Goal: Task Accomplishment & Management: Use online tool/utility

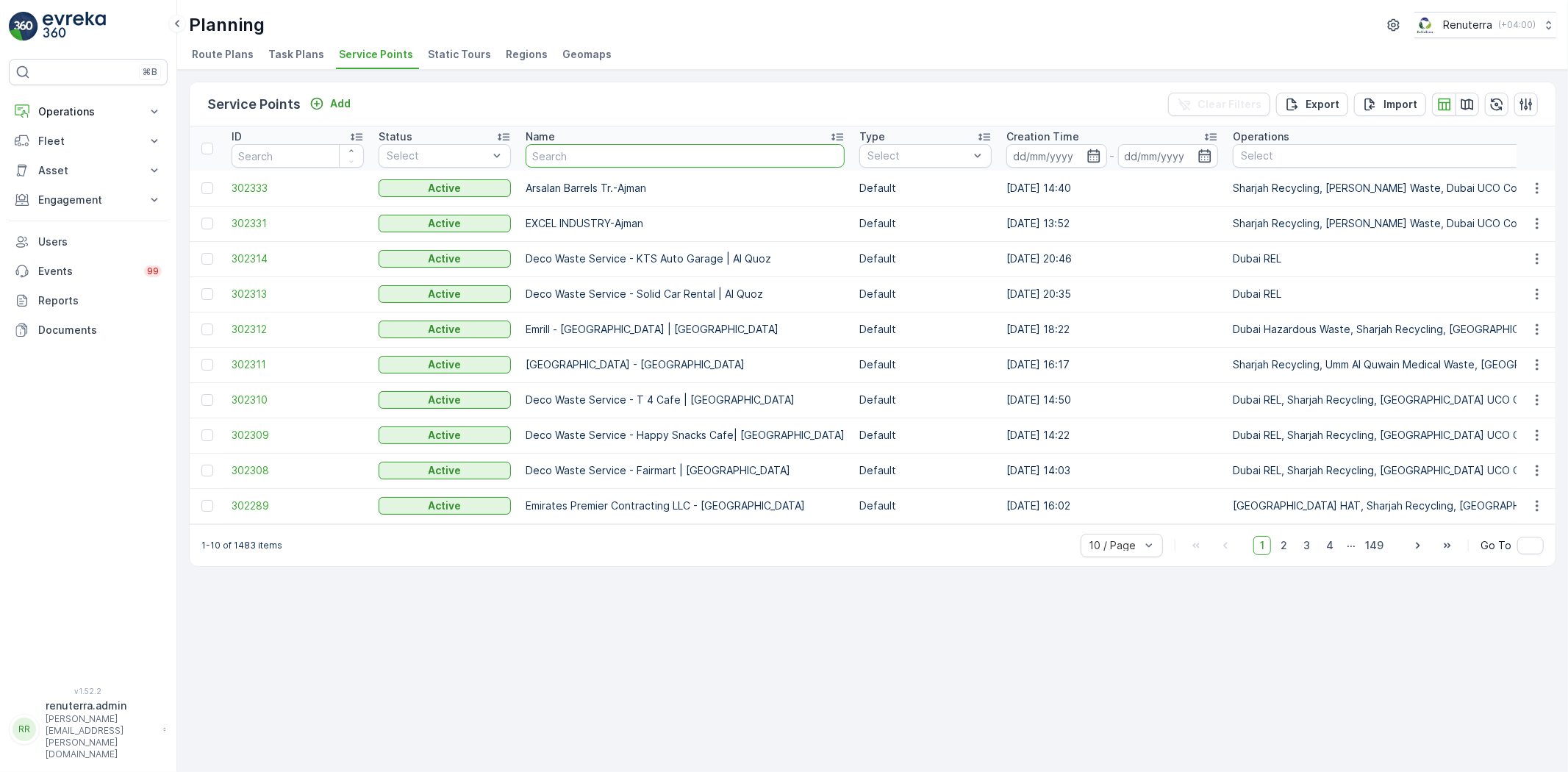
click at [592, 144] on input "text" at bounding box center [685, 156] width 319 height 24
type input "Emrill"
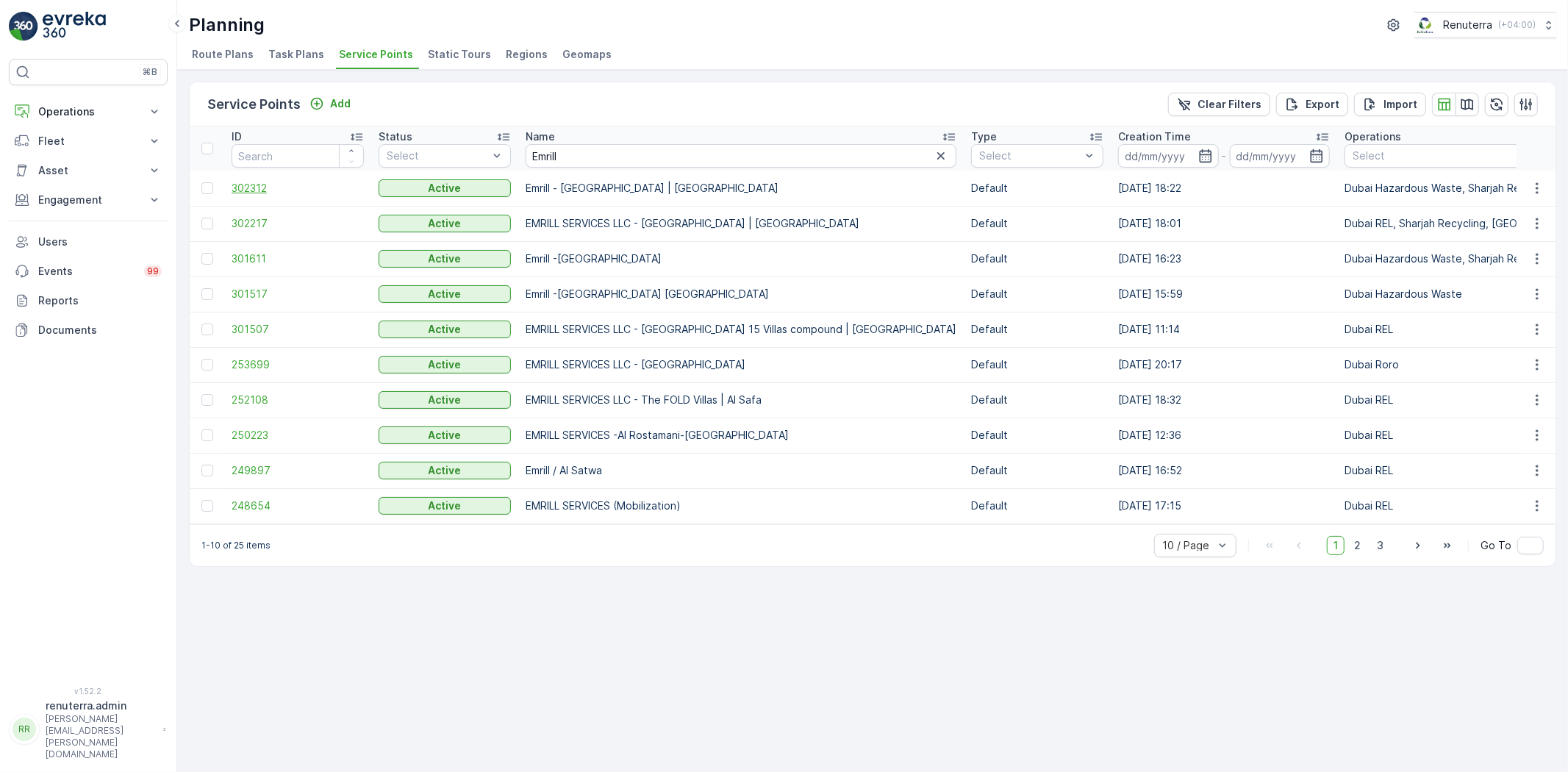
click at [277, 189] on span "302312" at bounding box center [298, 189] width 132 height 15
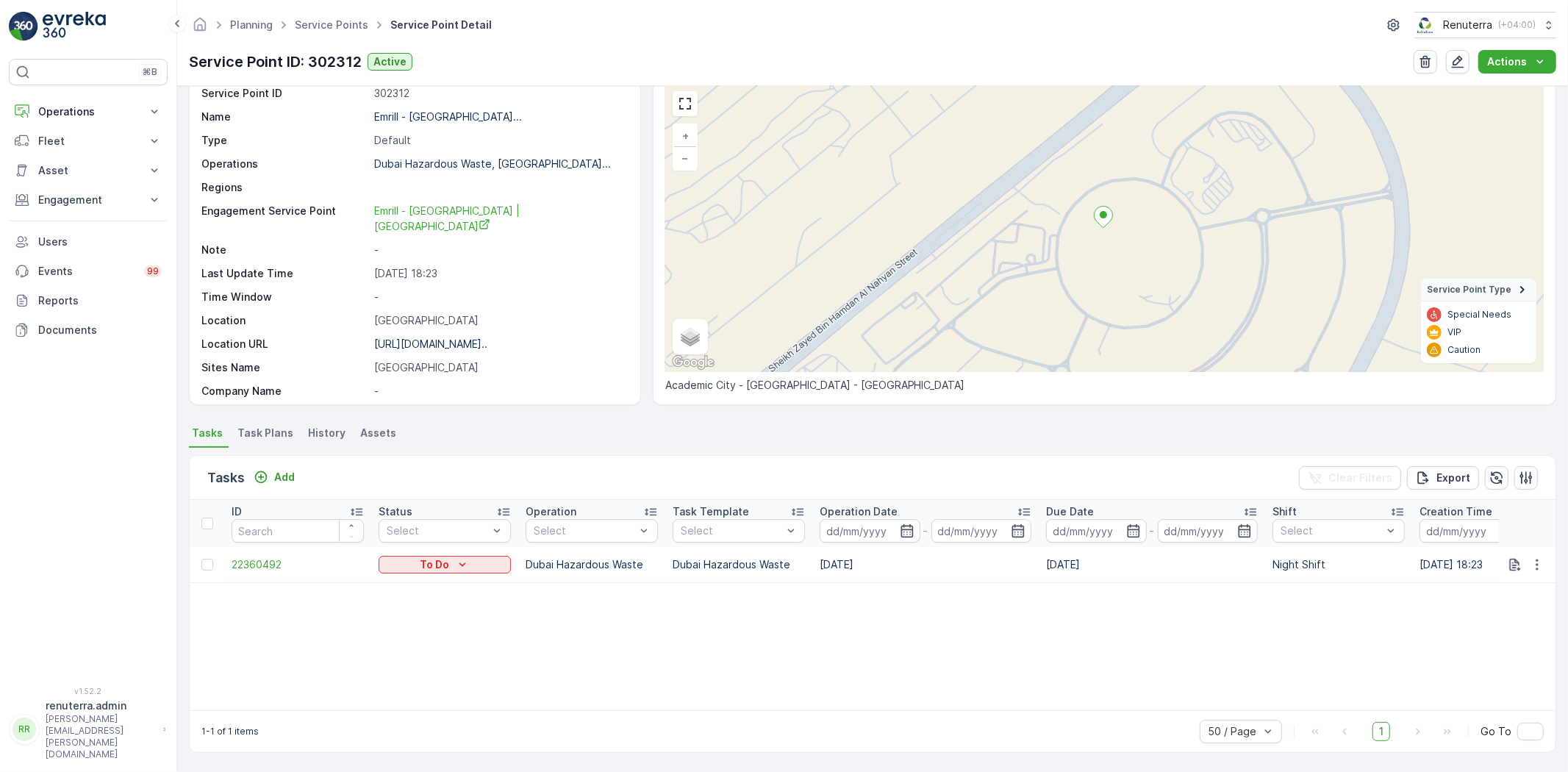
scroll to position [60, 0]
click at [262, 560] on span "22360492" at bounding box center [298, 565] width 132 height 15
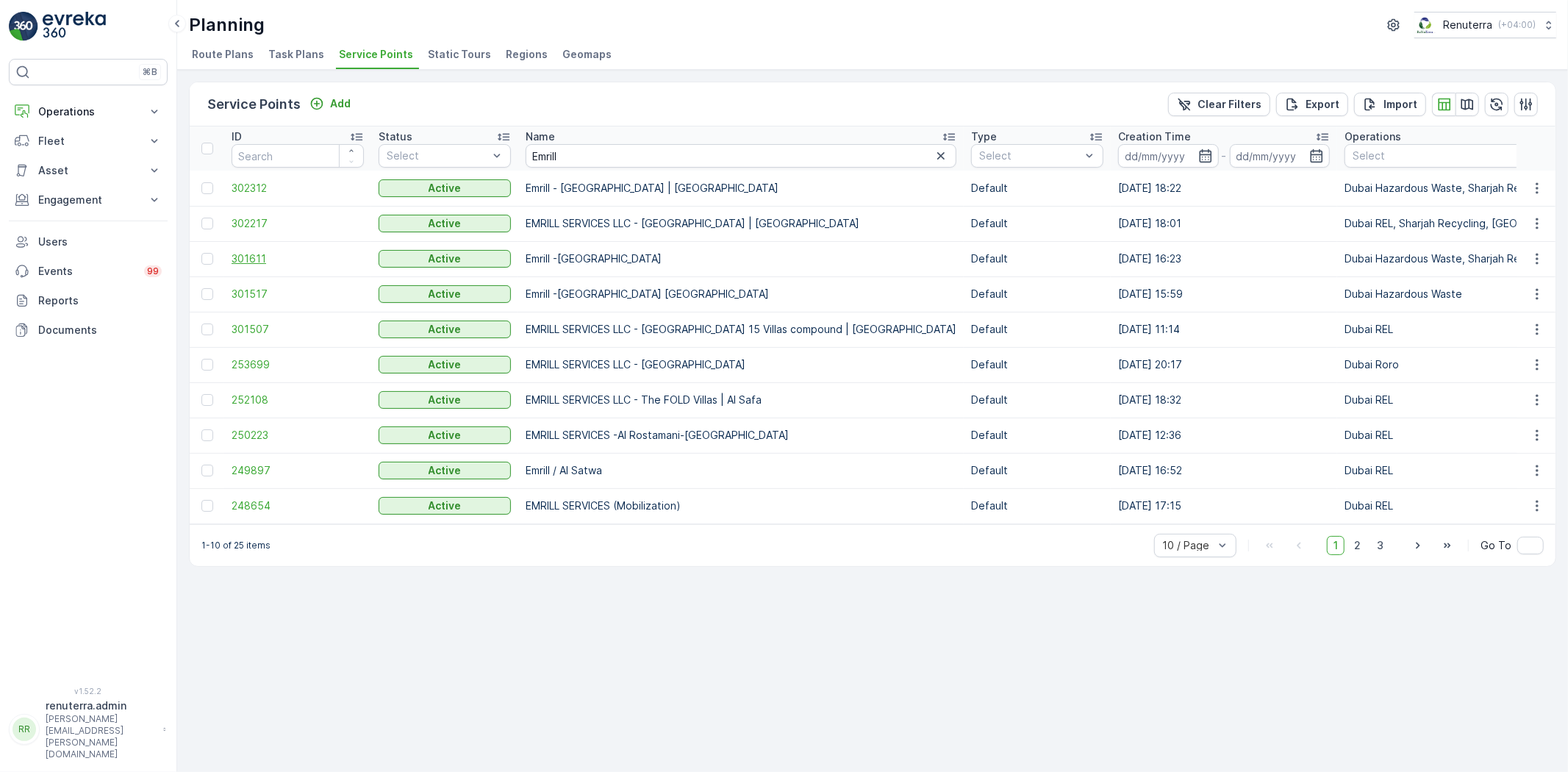
click at [244, 255] on span "301611" at bounding box center [298, 259] width 132 height 15
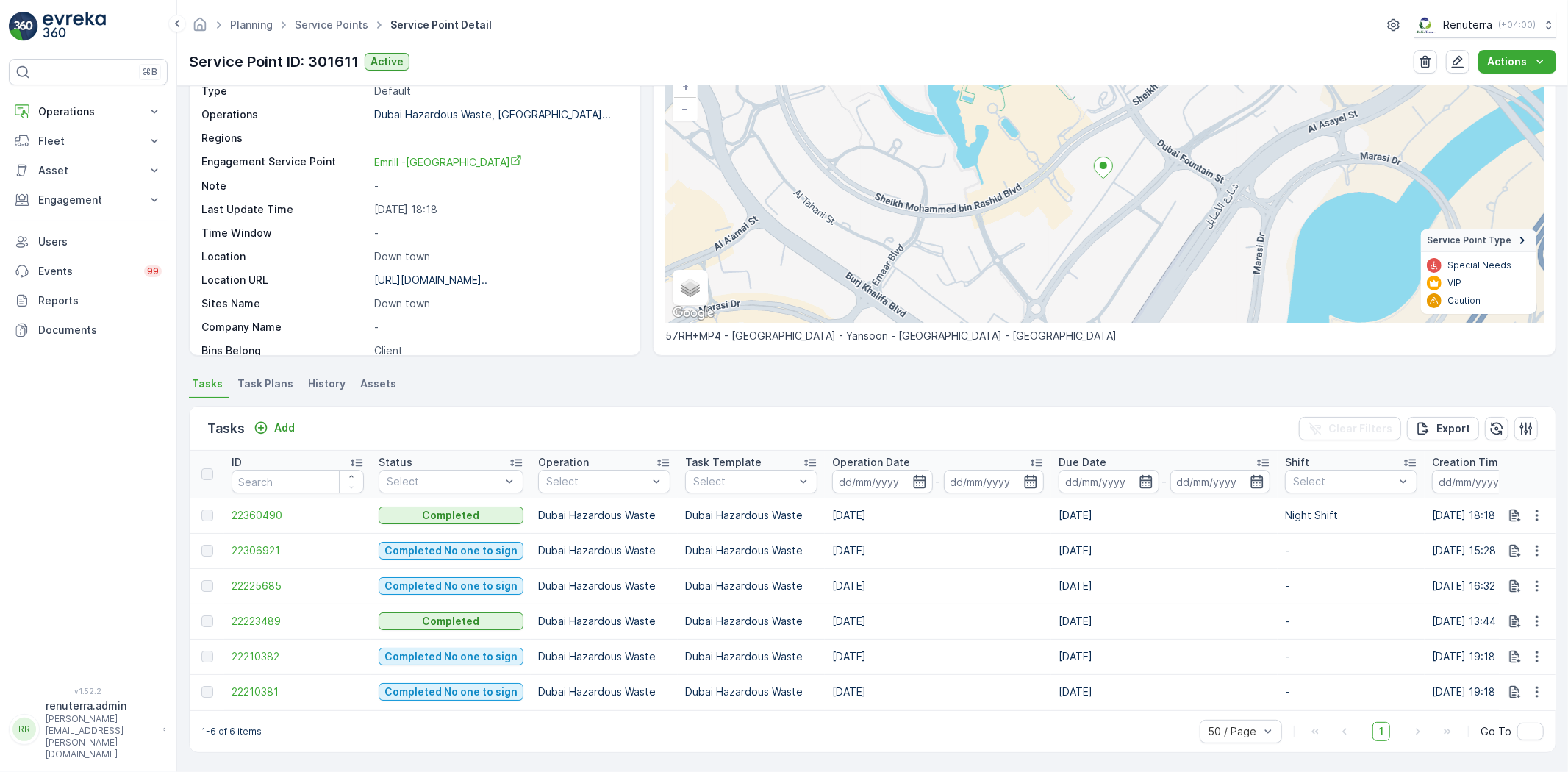
scroll to position [116, 0]
click at [275, 498] on td "22360490" at bounding box center [298, 515] width 147 height 35
click at [277, 509] on span "22360490" at bounding box center [298, 516] width 132 height 15
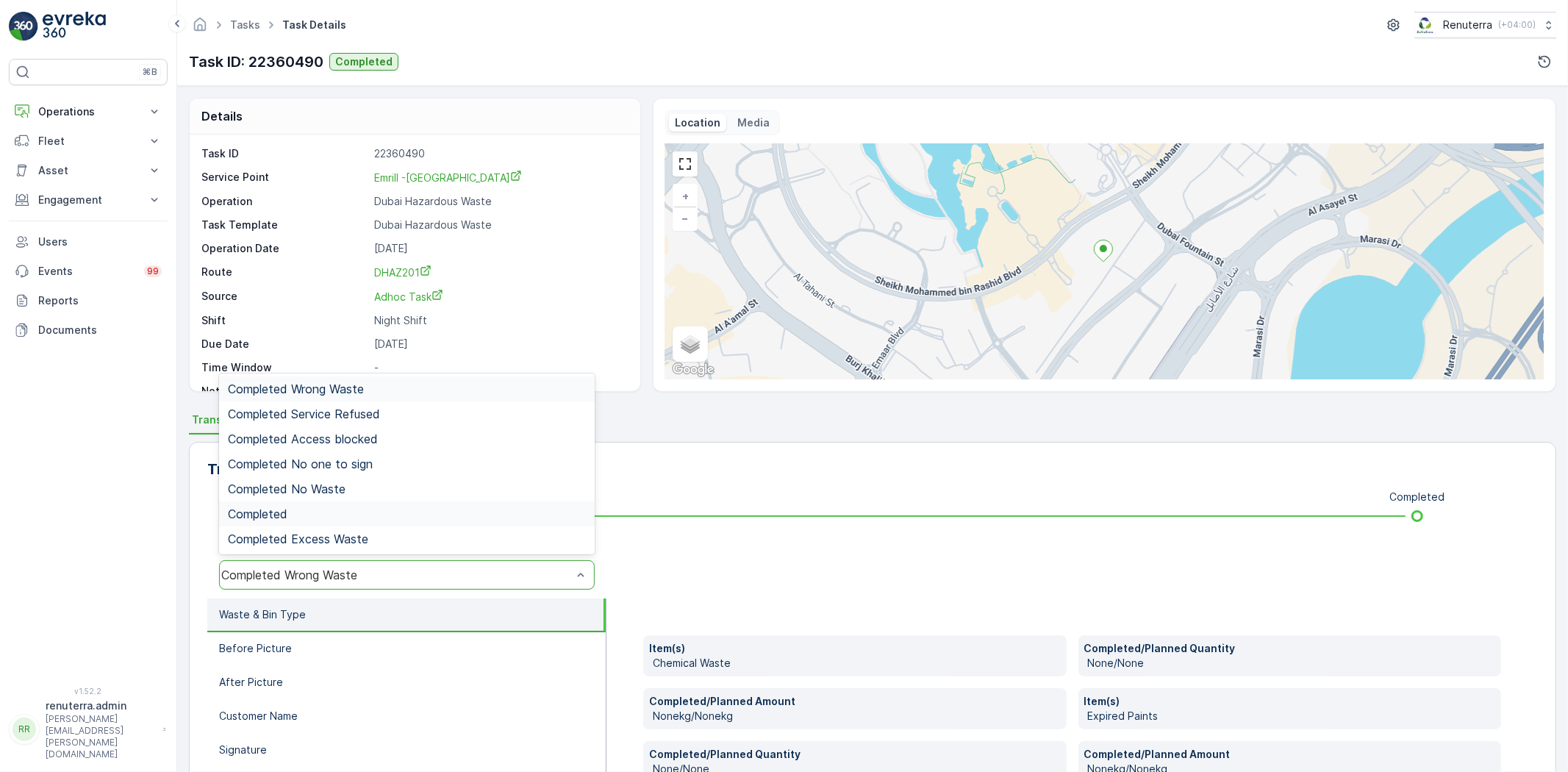
click at [305, 515] on div "Completed" at bounding box center [407, 514] width 358 height 13
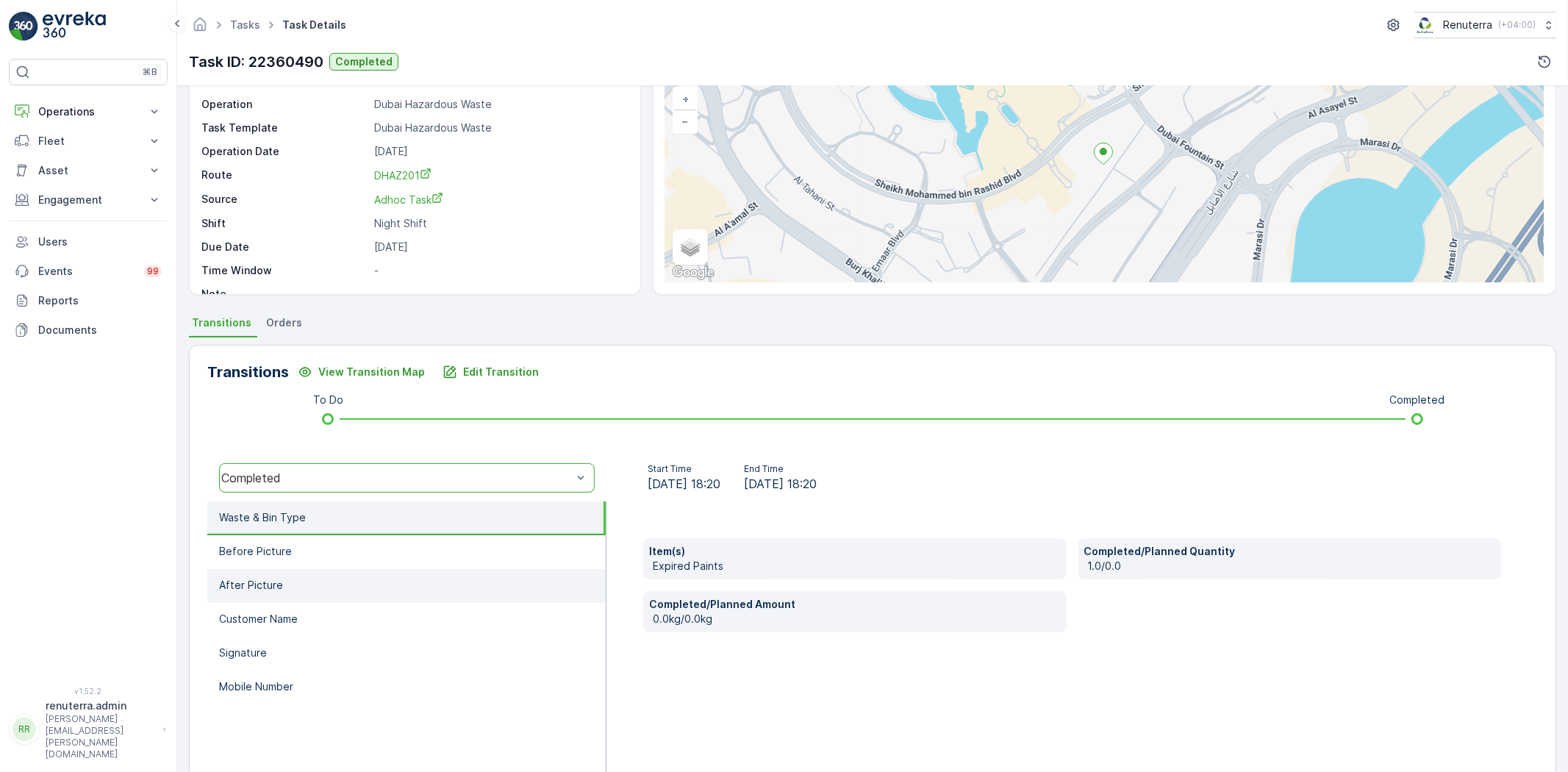
scroll to position [155, 0]
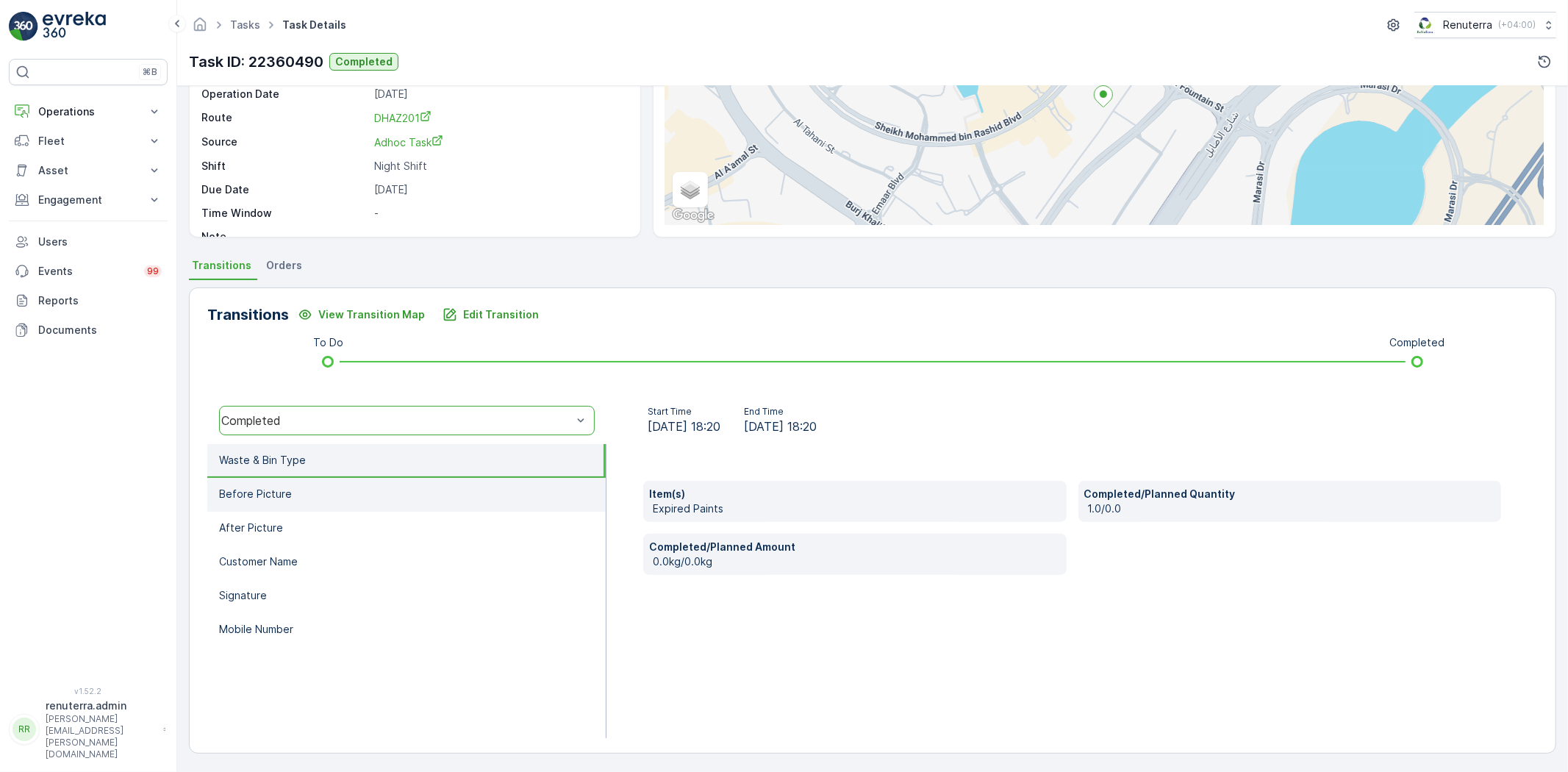
click at [340, 497] on li "Before Picture" at bounding box center [406, 495] width 399 height 34
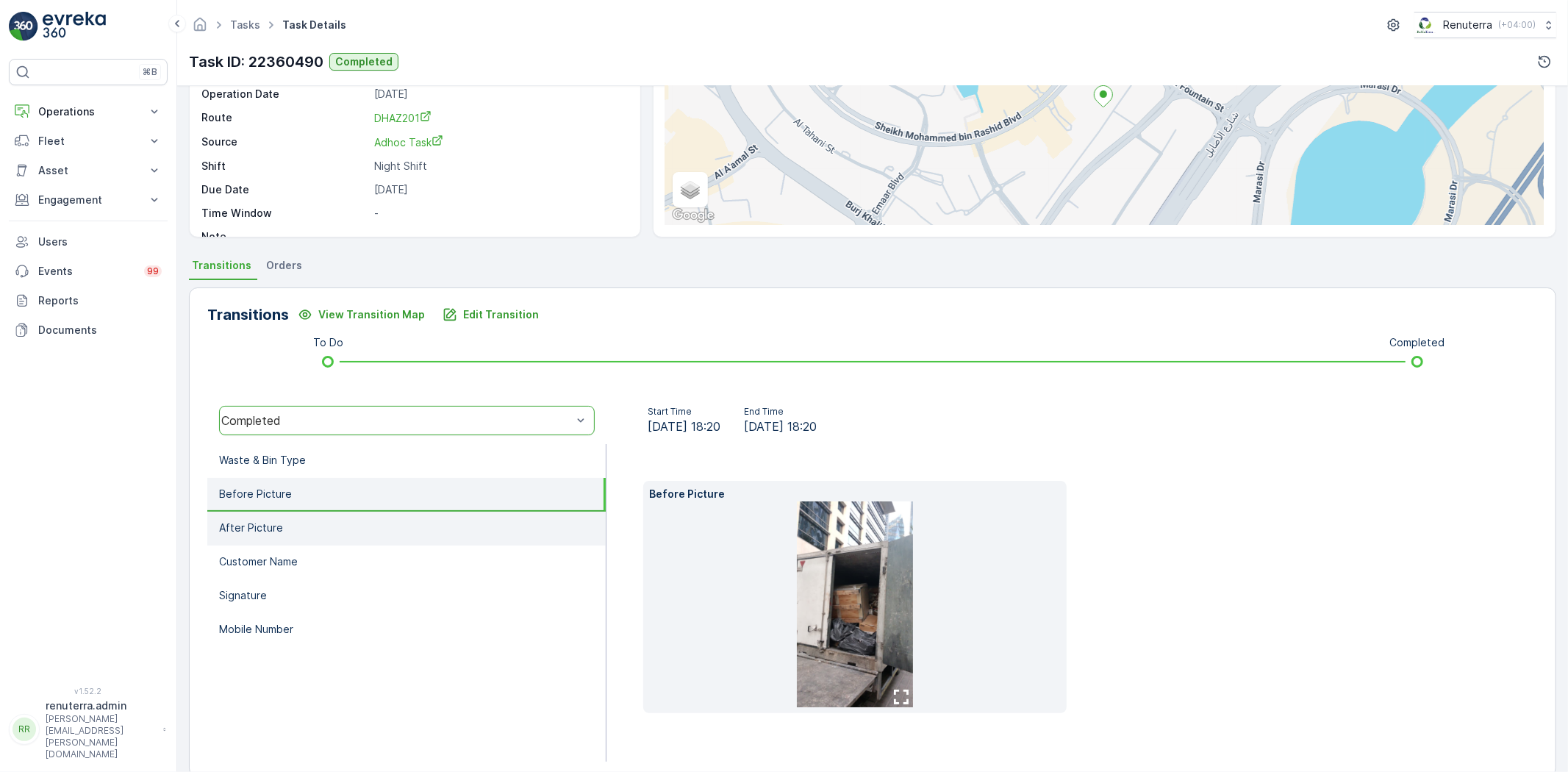
click at [382, 540] on li "After Picture" at bounding box center [406, 529] width 399 height 34
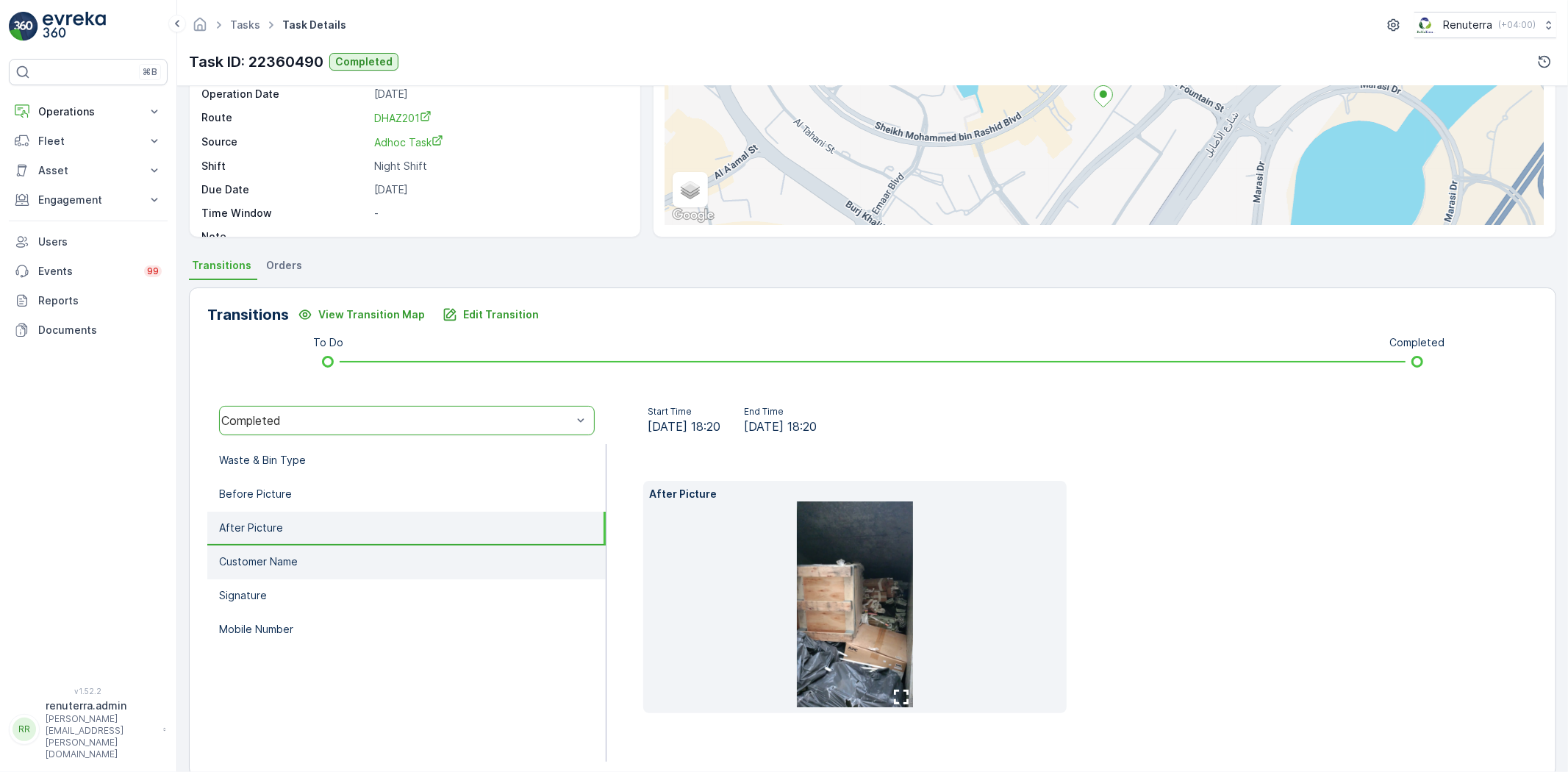
click at [394, 569] on li "Customer Name" at bounding box center [406, 563] width 399 height 34
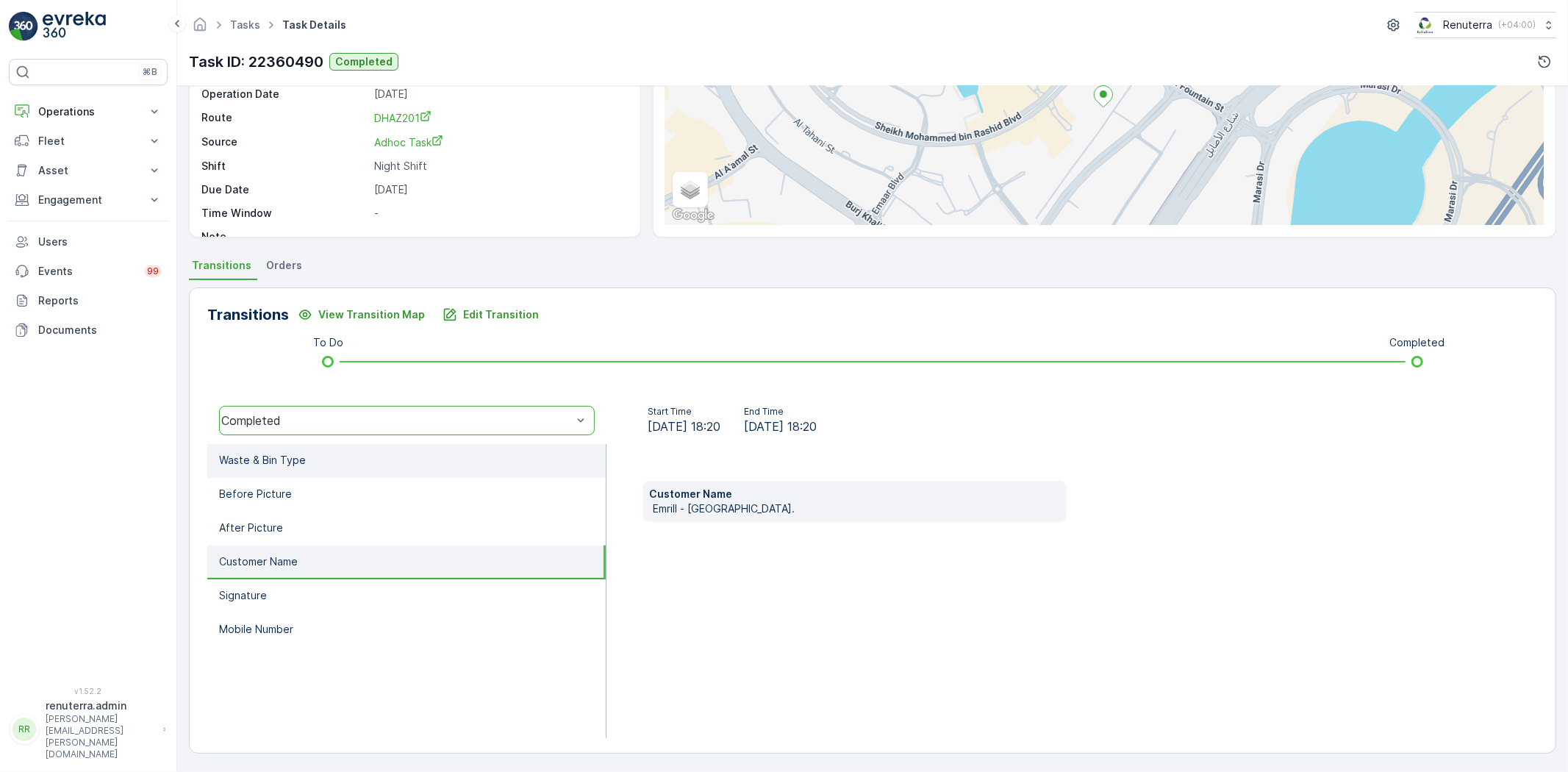
click at [344, 474] on li "Waste & Bin Type" at bounding box center [406, 461] width 399 height 34
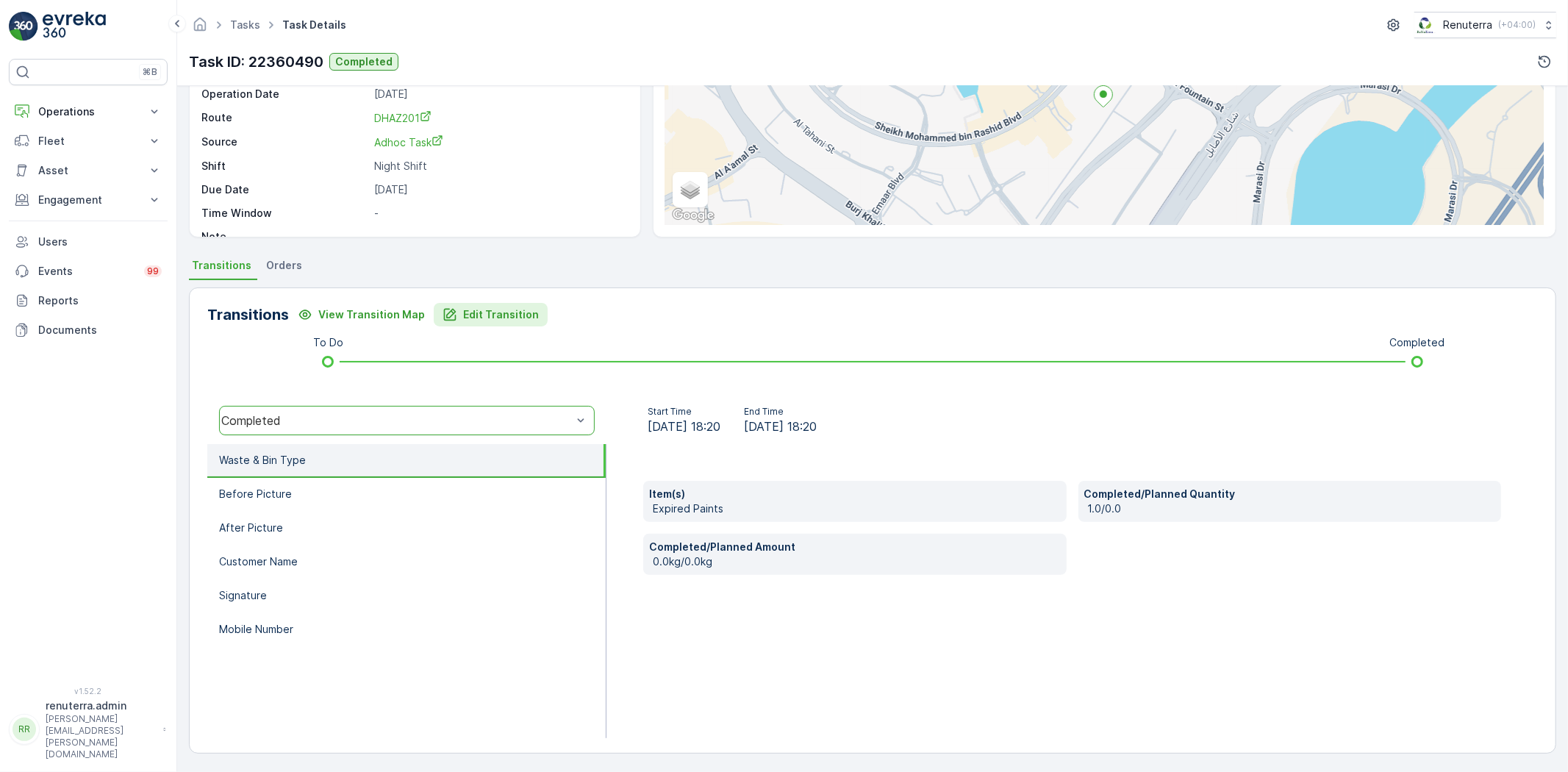
click at [511, 314] on p "Edit Transition" at bounding box center [501, 315] width 75 height 15
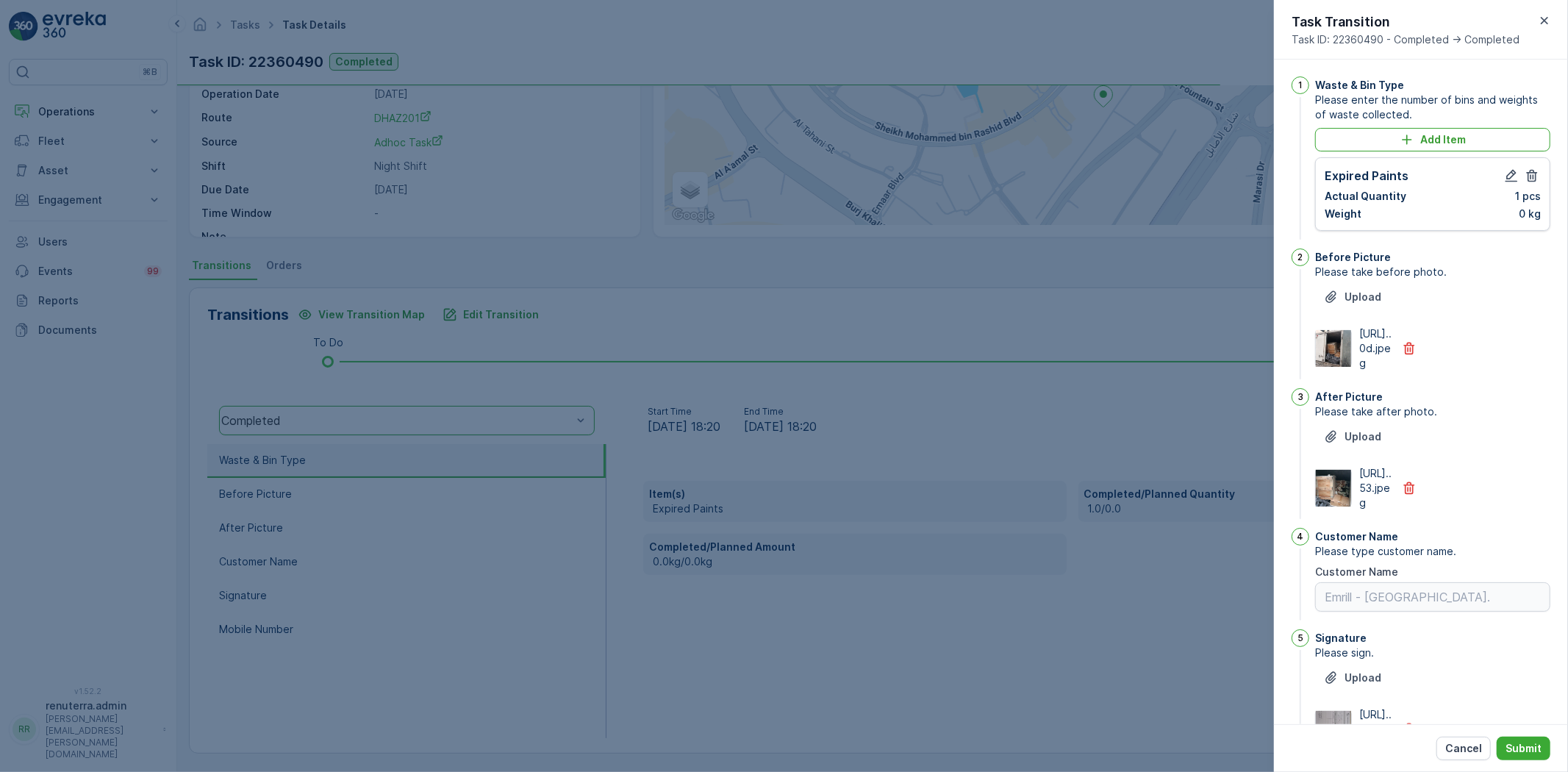
scroll to position [0, 0]
click at [1504, 179] on icon "button" at bounding box center [1511, 176] width 15 height 15
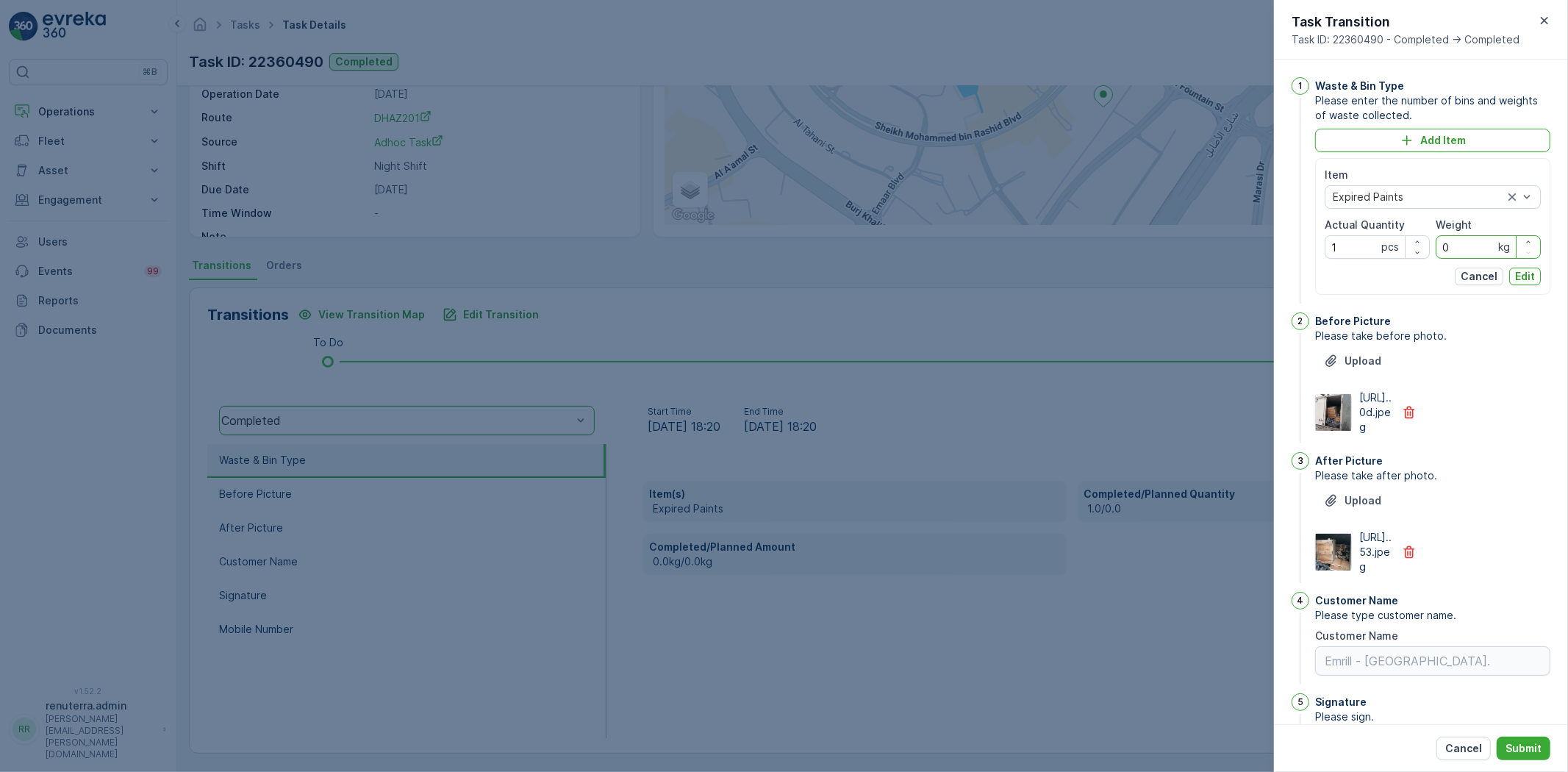
drag, startPoint x: 1451, startPoint y: 238, endPoint x: 1431, endPoint y: 237, distance: 20.0
click at [1429, 237] on div "Item Expired Paints Actual Quantity 1 pcs Weight 0 kg" at bounding box center [1432, 213] width 216 height 91
type input "1820"
click at [1521, 275] on p "Edit" at bounding box center [1525, 276] width 20 height 15
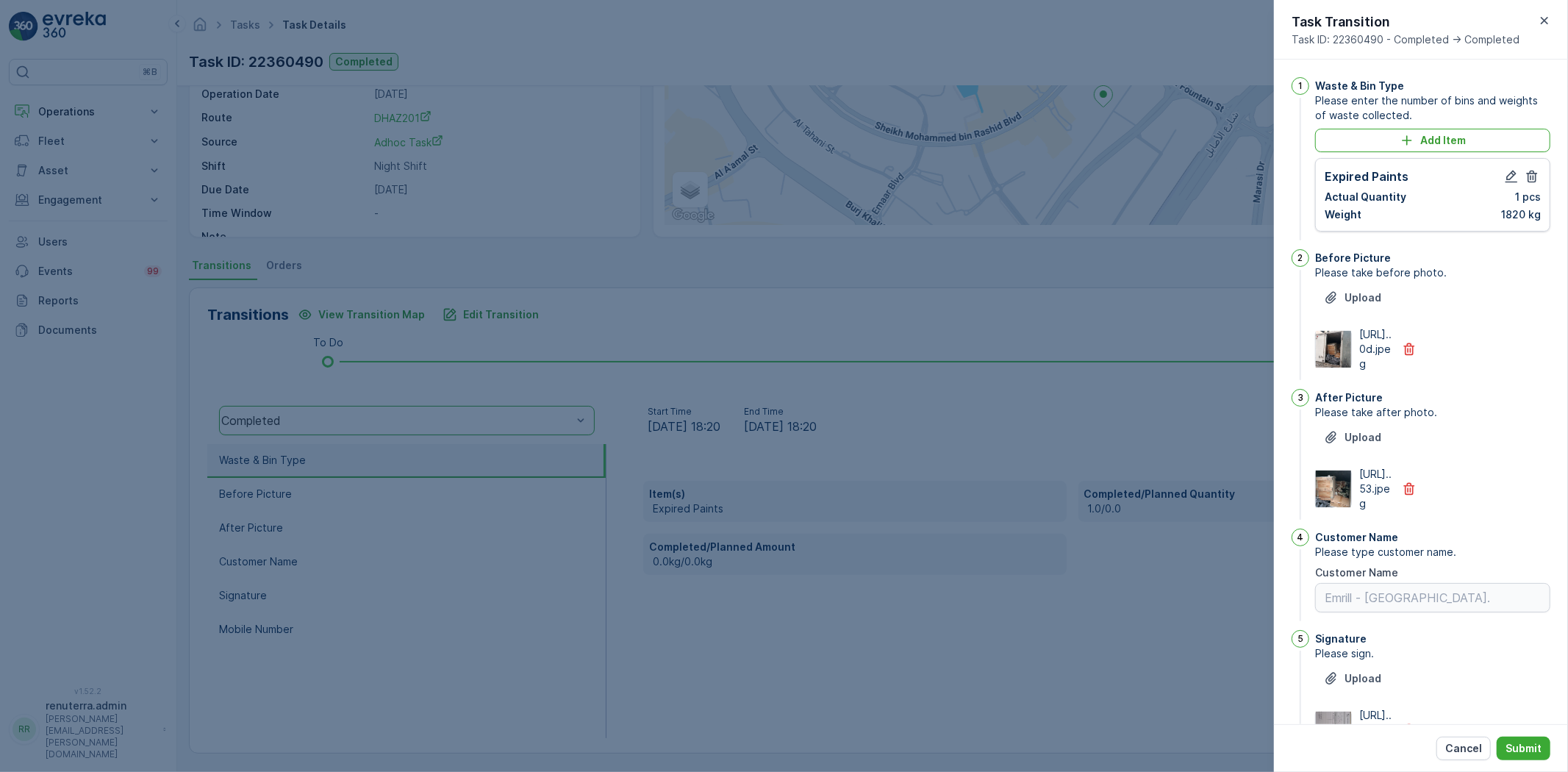
scroll to position [247, 0]
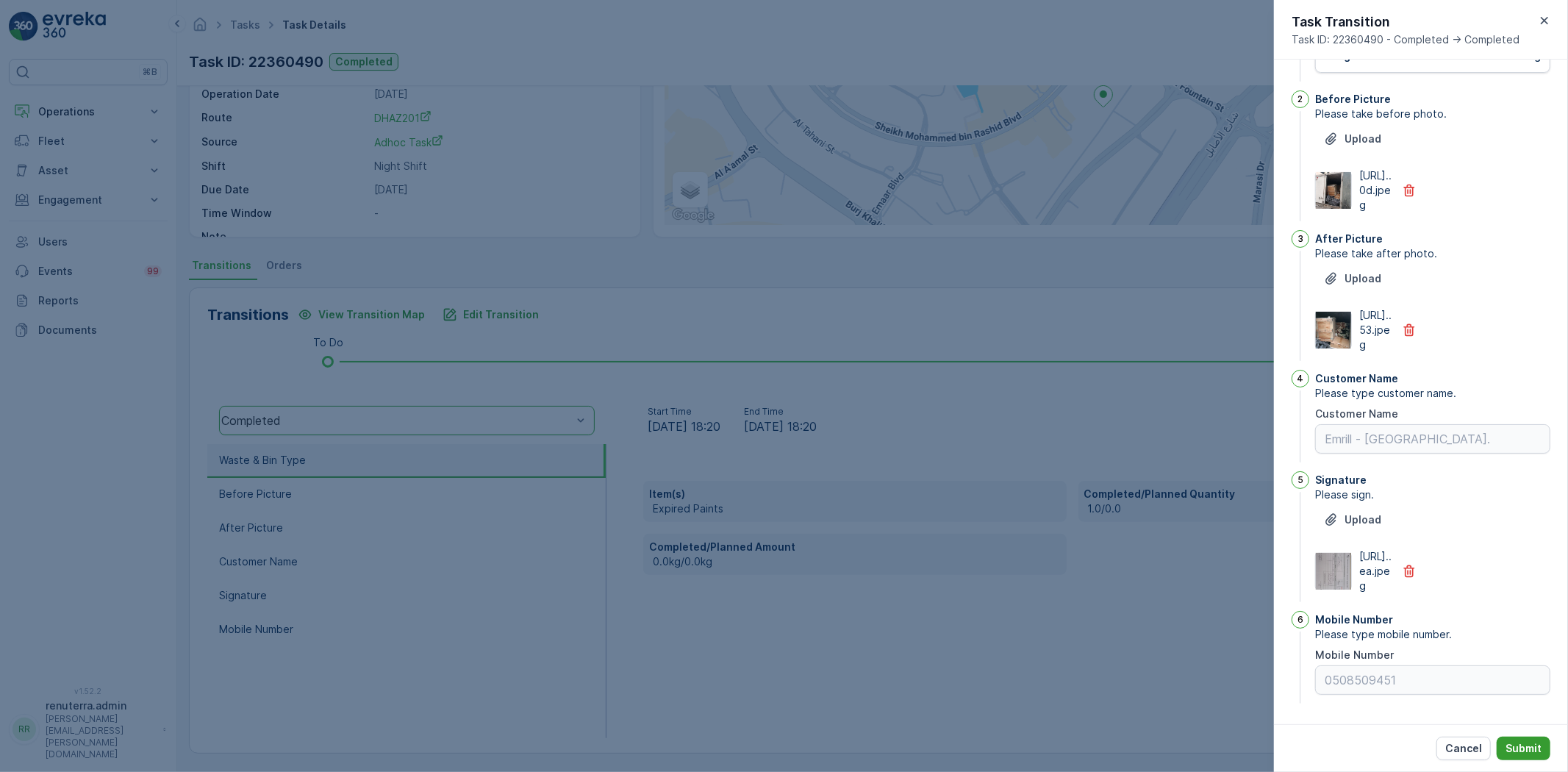
click at [1534, 752] on p "Submit" at bounding box center [1524, 748] width 36 height 15
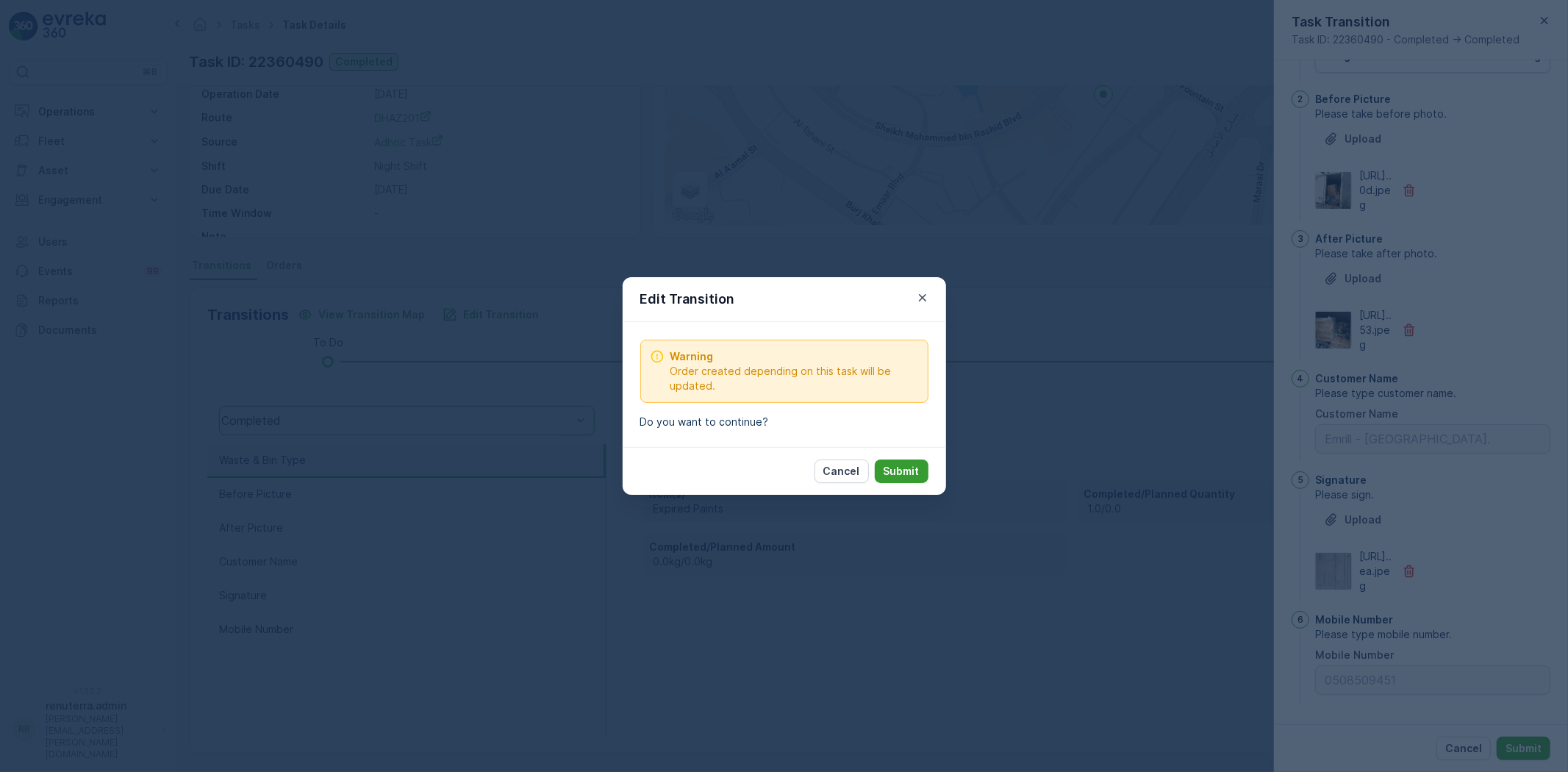
click at [905, 467] on p "Submit" at bounding box center [901, 471] width 36 height 15
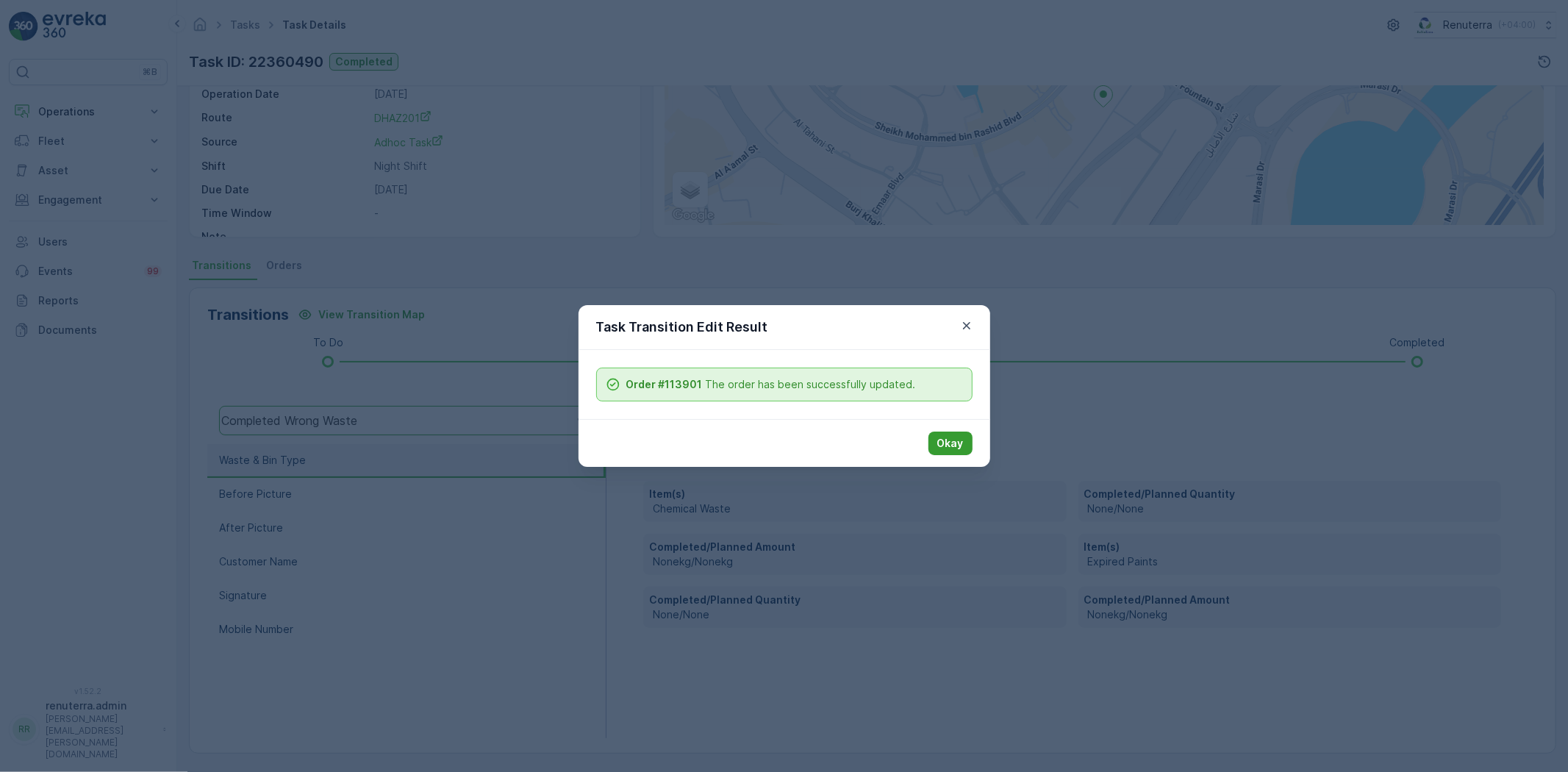
click at [949, 446] on p "Okay" at bounding box center [950, 443] width 26 height 15
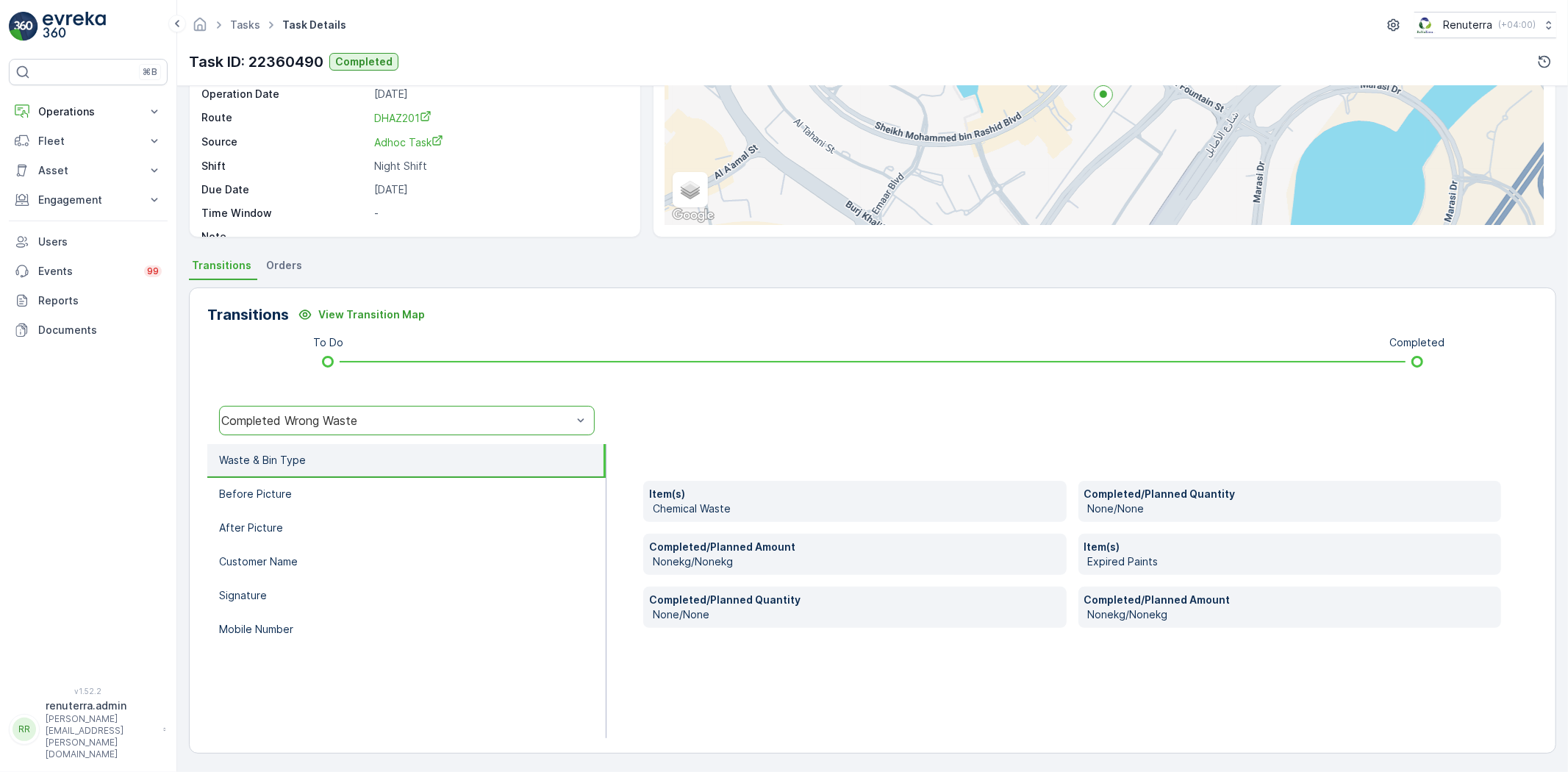
click at [368, 402] on div "option Completed, selected. Completed Wrong Waste" at bounding box center [406, 420] width 399 height 47
click at [364, 414] on div "Completed Wrong Waste" at bounding box center [396, 420] width 354 height 13
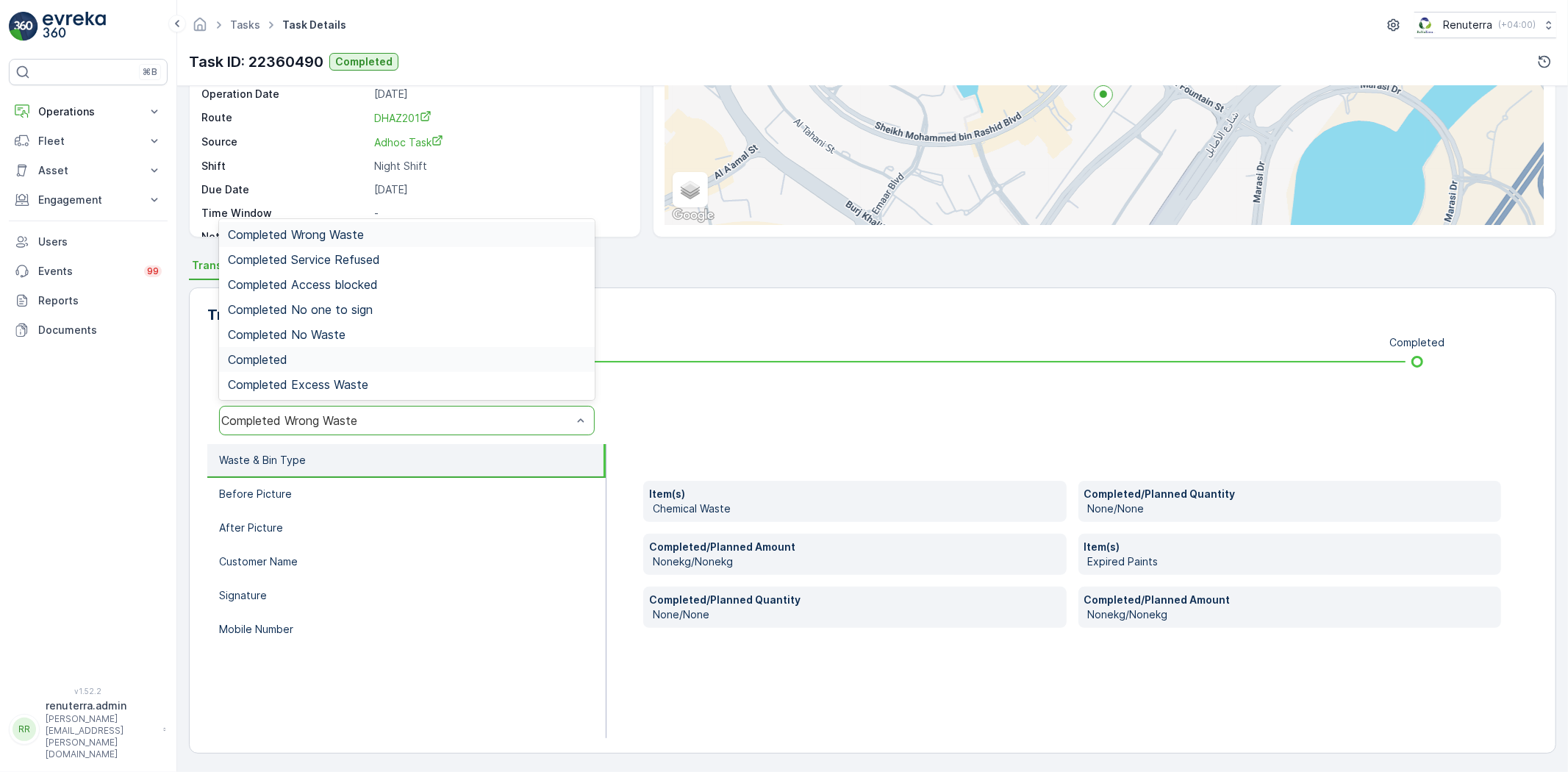
click at [312, 361] on div "Completed" at bounding box center [407, 359] width 358 height 13
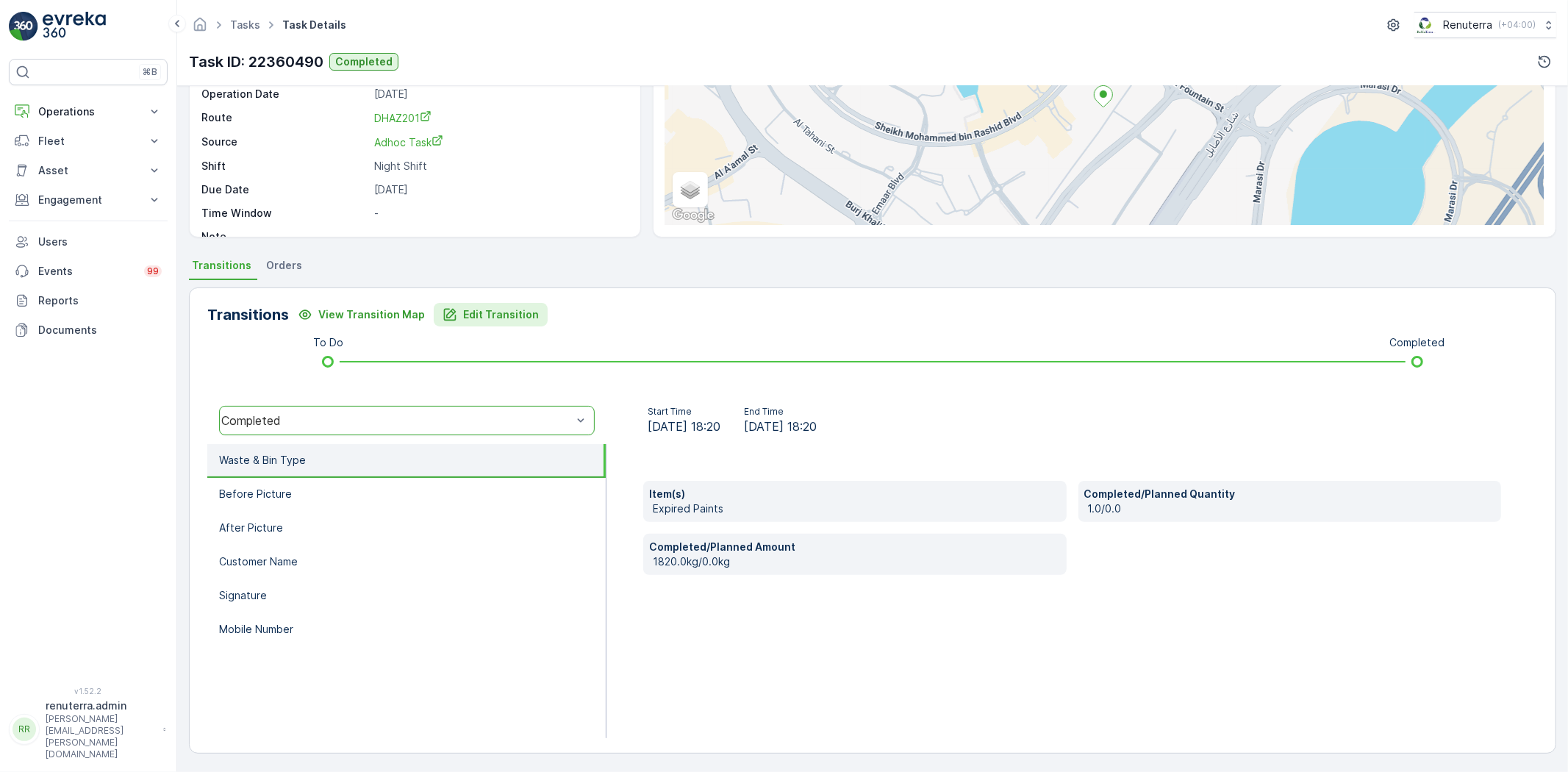
click at [487, 311] on p "Edit Transition" at bounding box center [501, 315] width 75 height 15
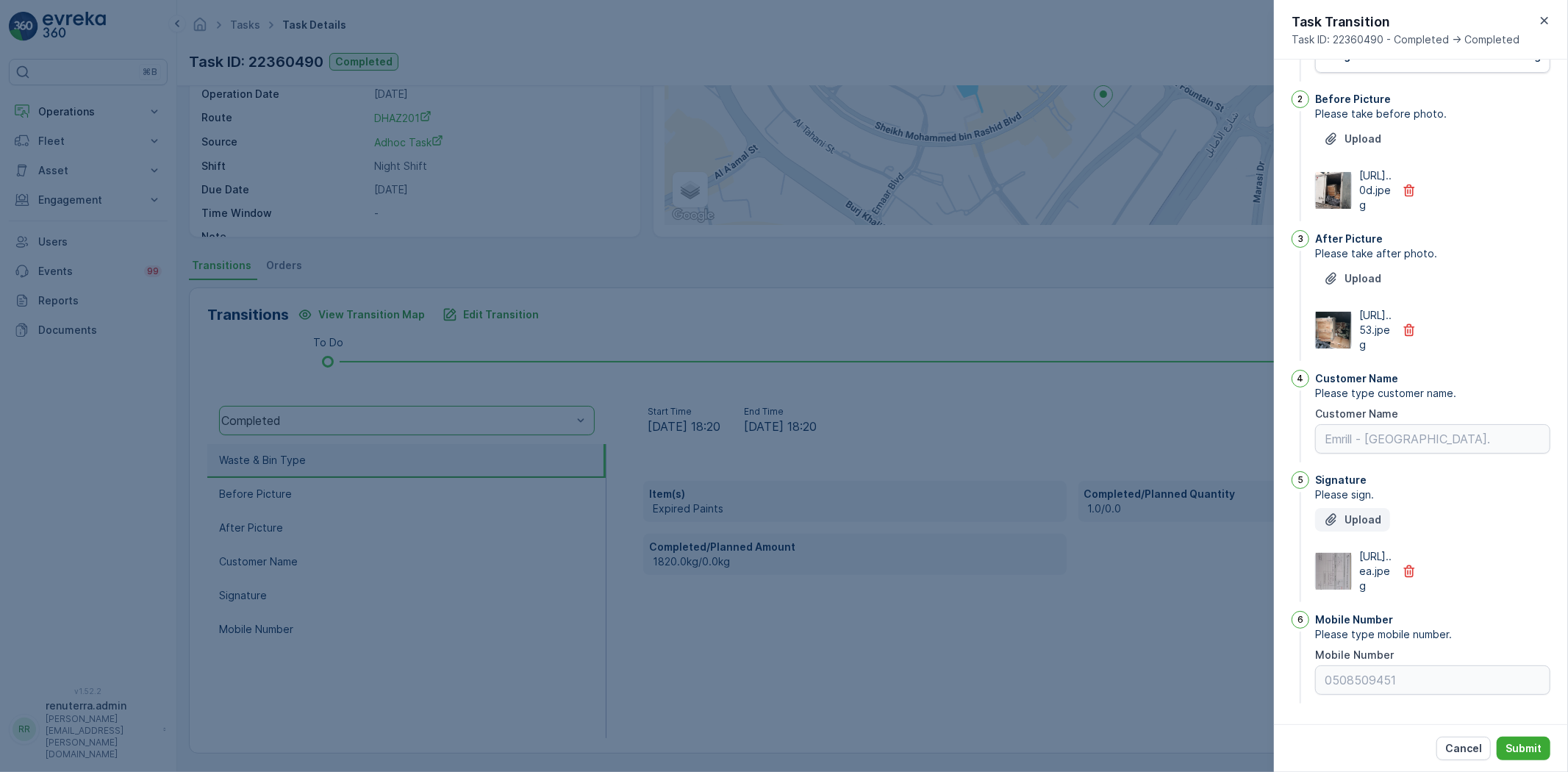
click at [1354, 513] on p "Upload" at bounding box center [1362, 520] width 37 height 15
click at [1361, 513] on p "Upload" at bounding box center [1362, 520] width 37 height 15
click at [1503, 737] on button "Submit" at bounding box center [1524, 747] width 54 height 24
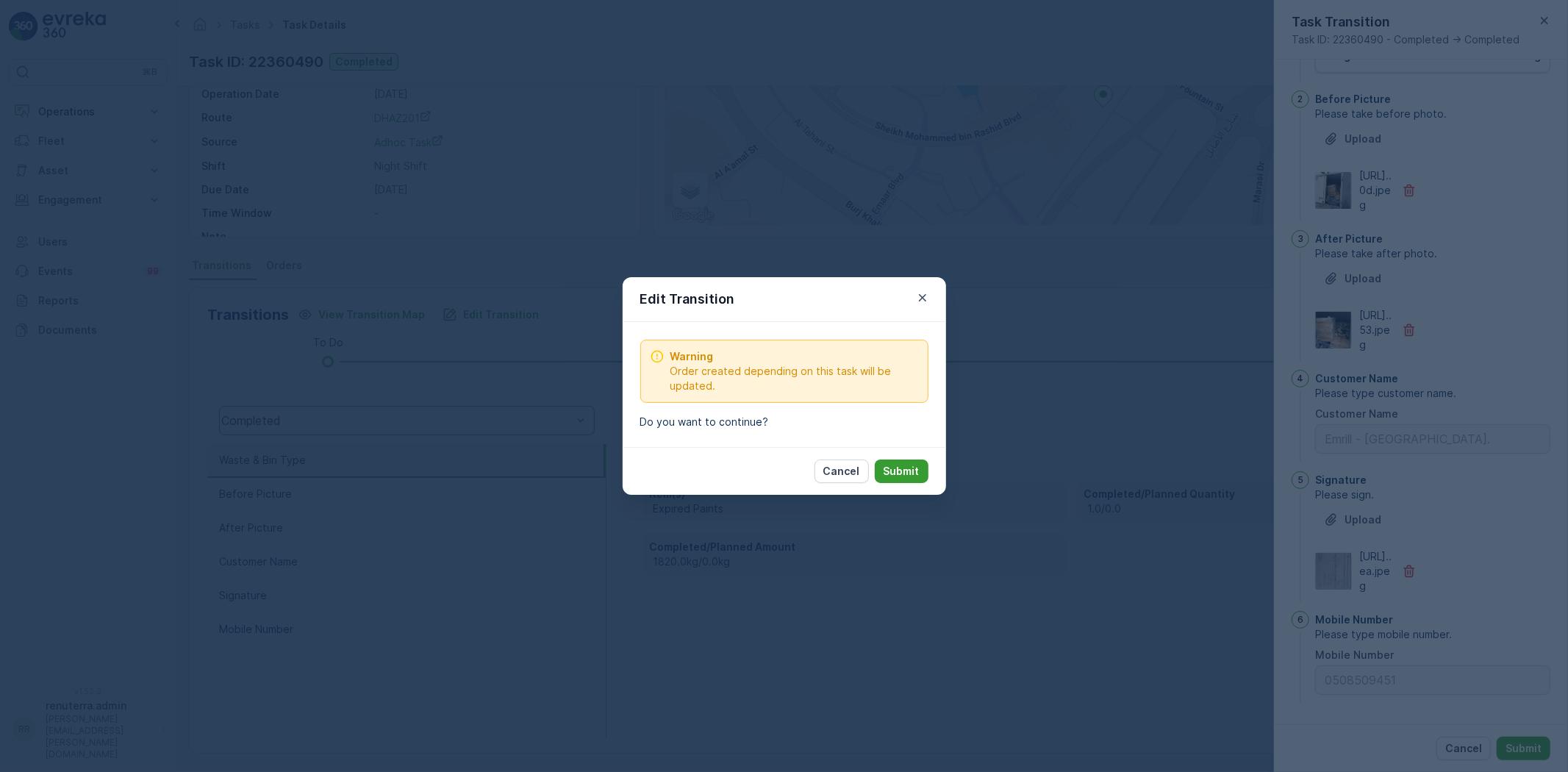
click at [900, 461] on button "Submit" at bounding box center [901, 470] width 54 height 24
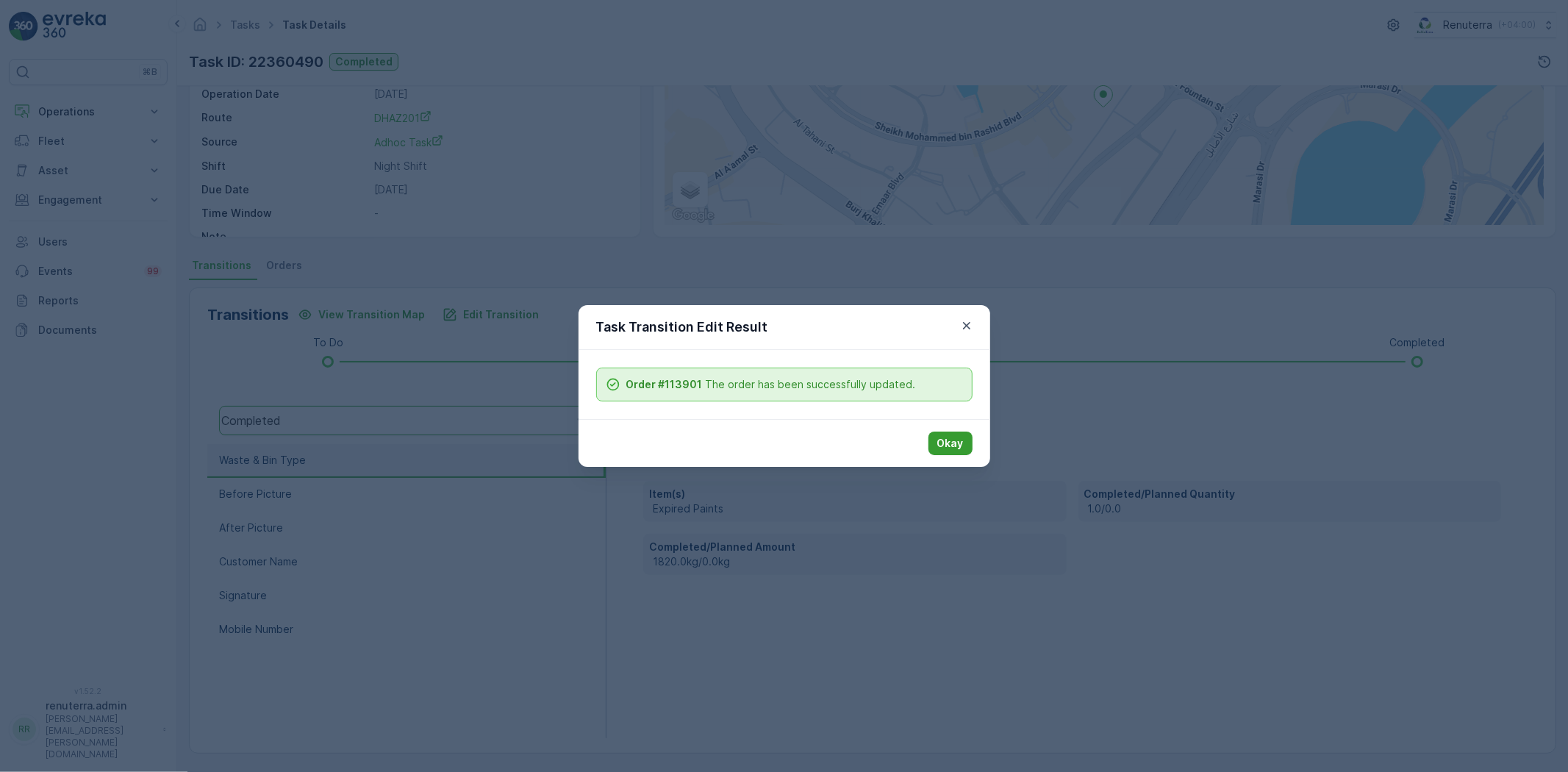
click at [953, 437] on p "Okay" at bounding box center [950, 443] width 26 height 15
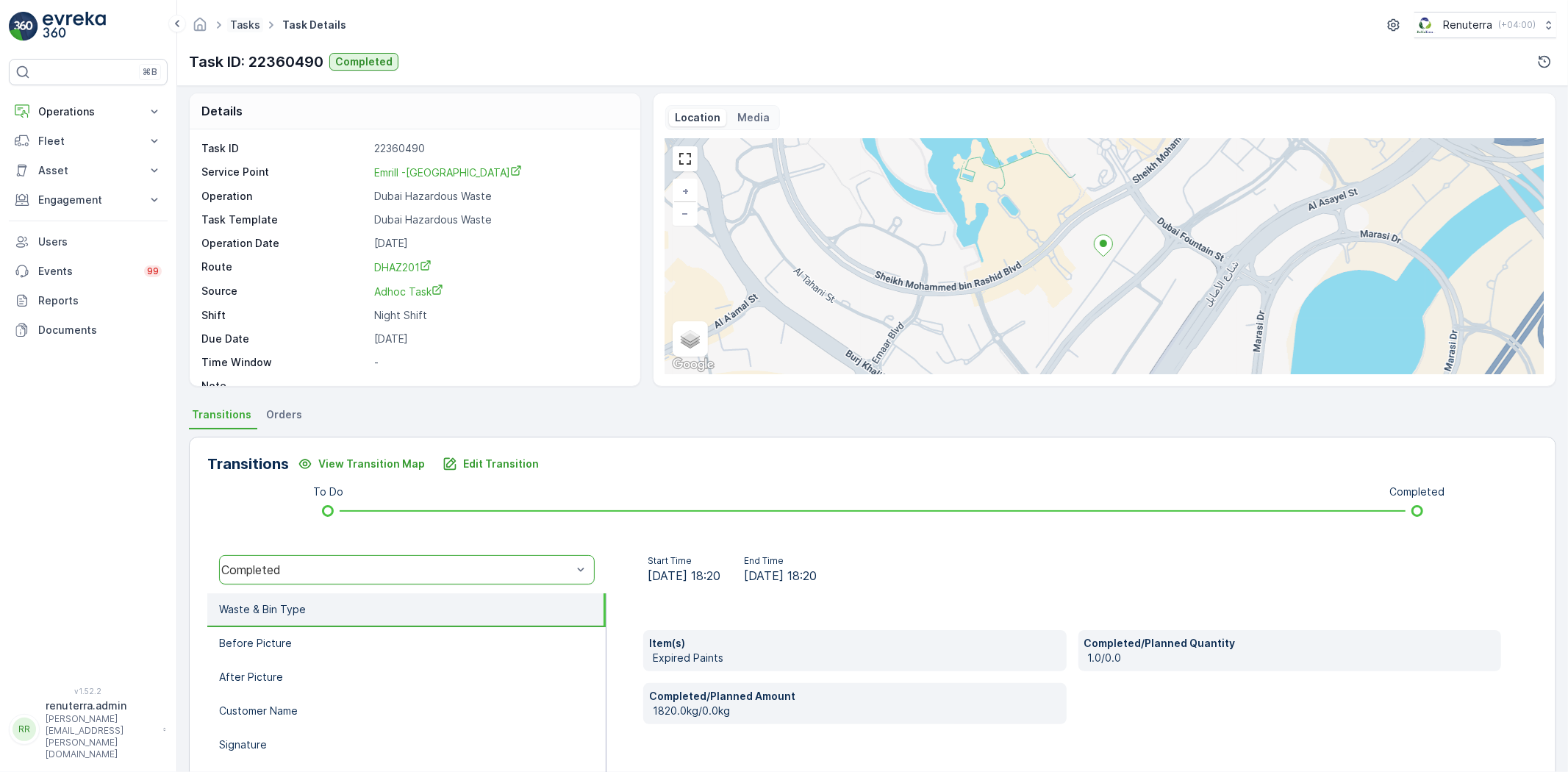
scroll to position [0, 0]
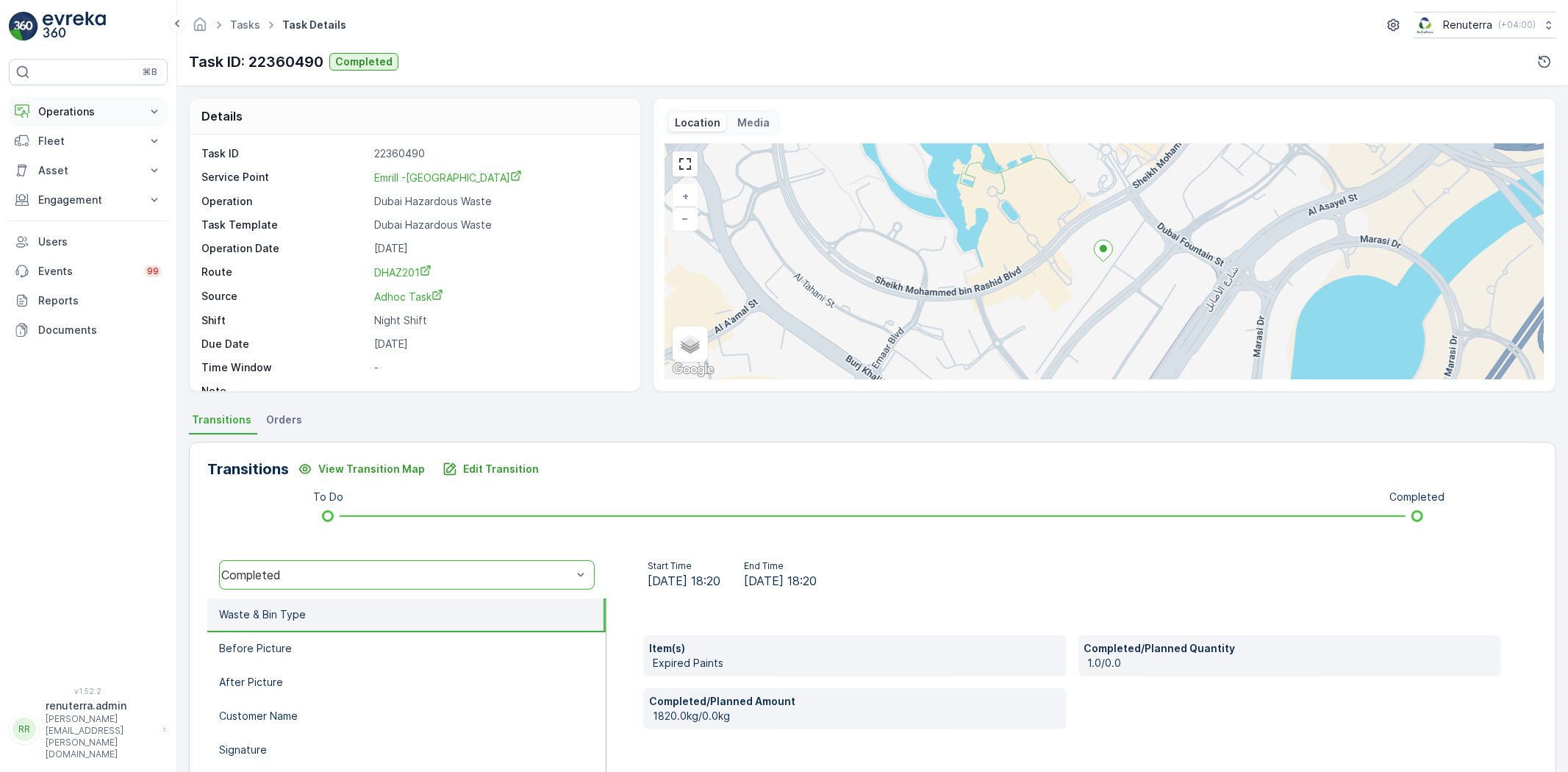
click at [62, 108] on p "Operations" at bounding box center [89, 112] width 100 height 15
click at [60, 169] on link "Routes & Tasks" at bounding box center [100, 178] width 136 height 21
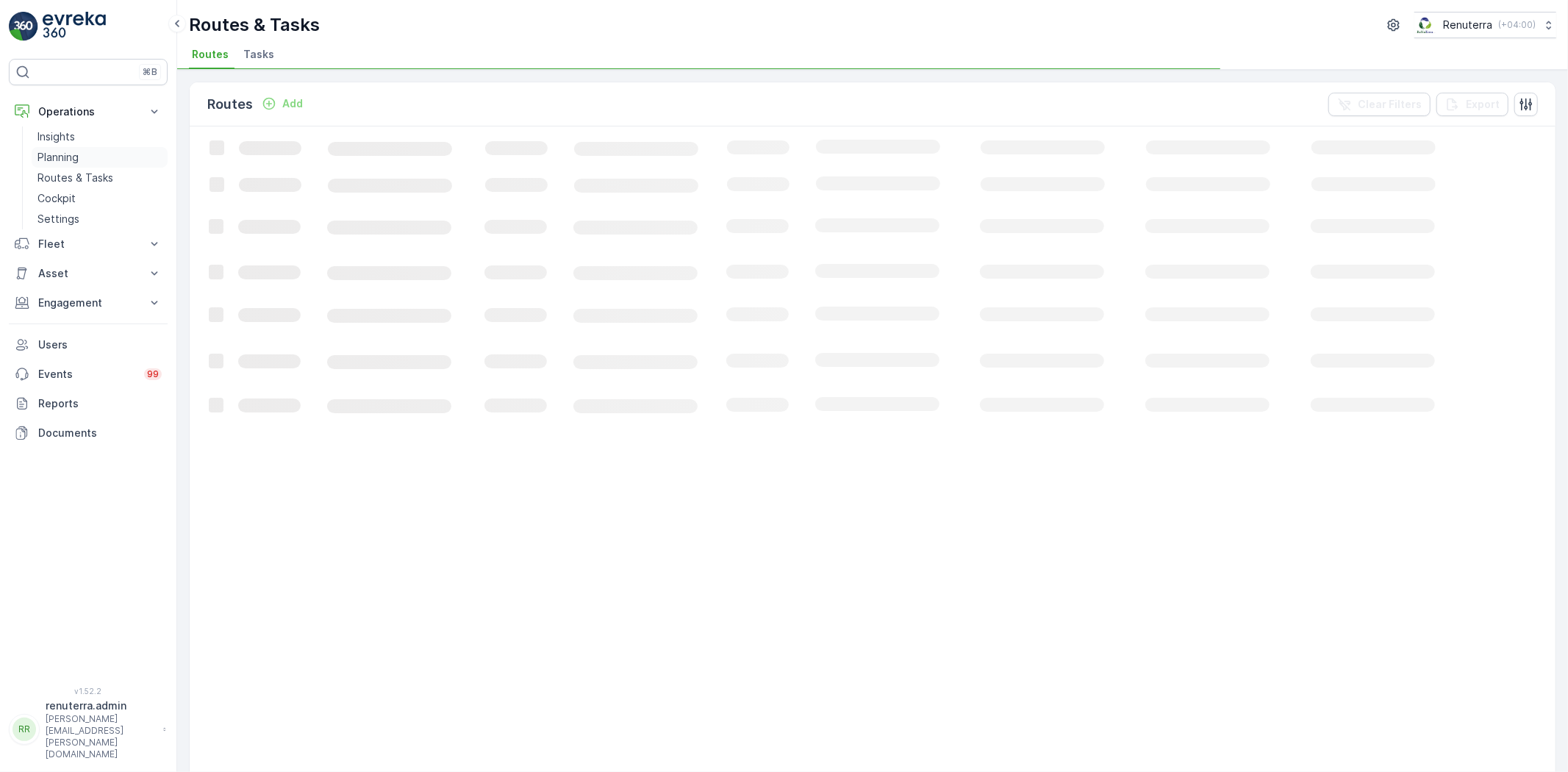
click at [58, 152] on p "Planning" at bounding box center [58, 157] width 41 height 15
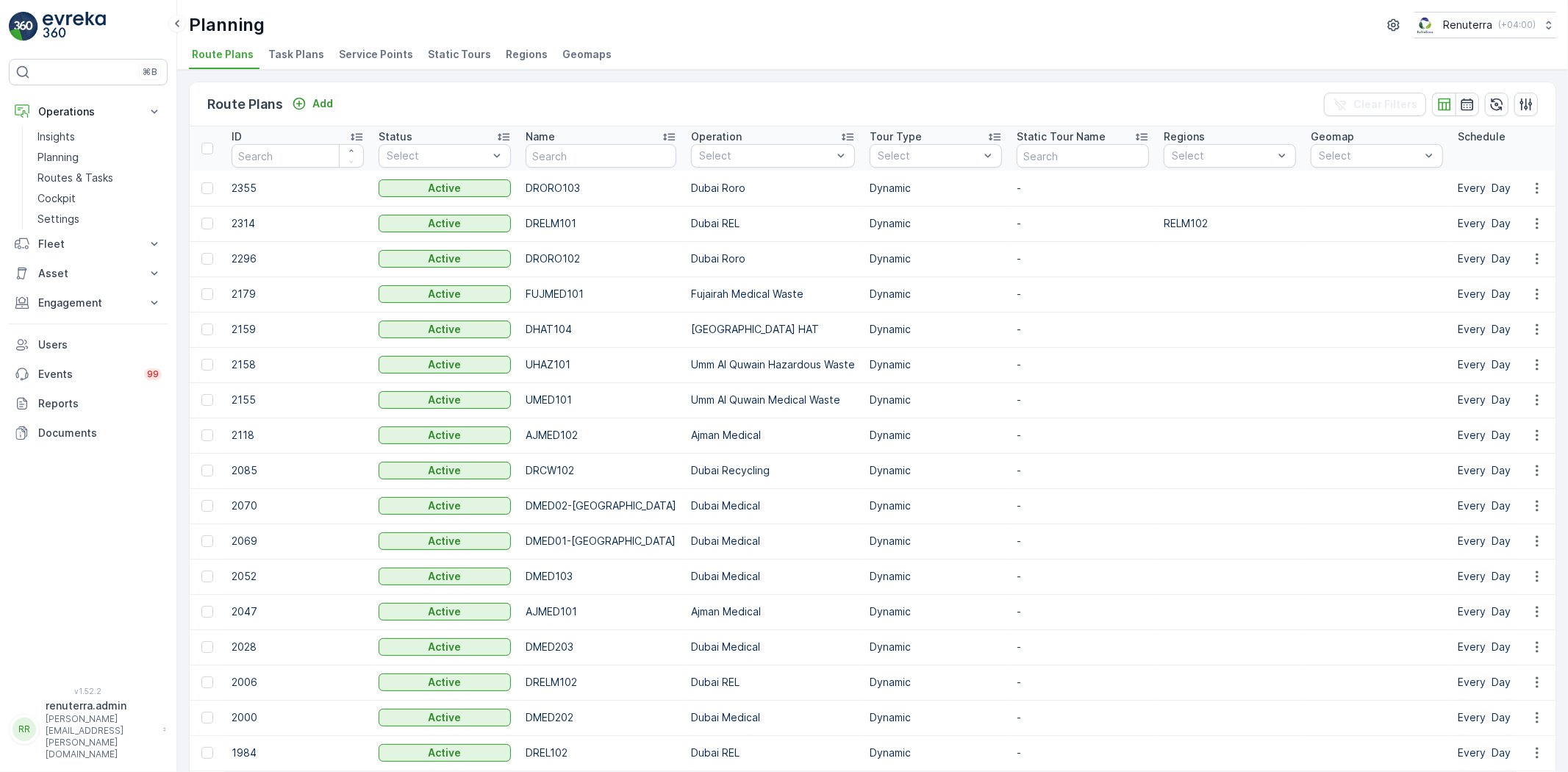
click at [364, 47] on span "Service Points" at bounding box center [375, 55] width 74 height 15
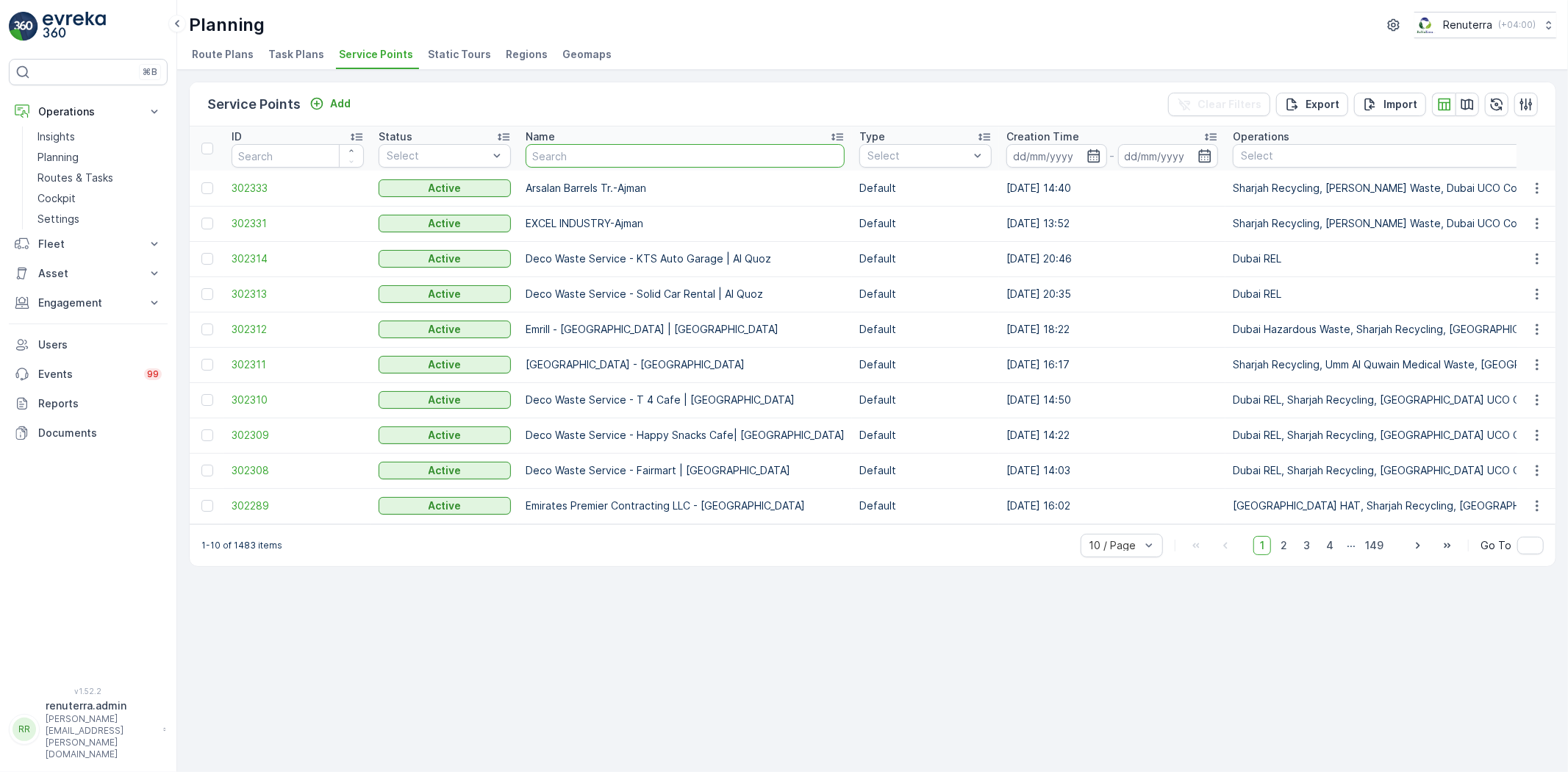
click at [636, 162] on input "text" at bounding box center [685, 156] width 319 height 24
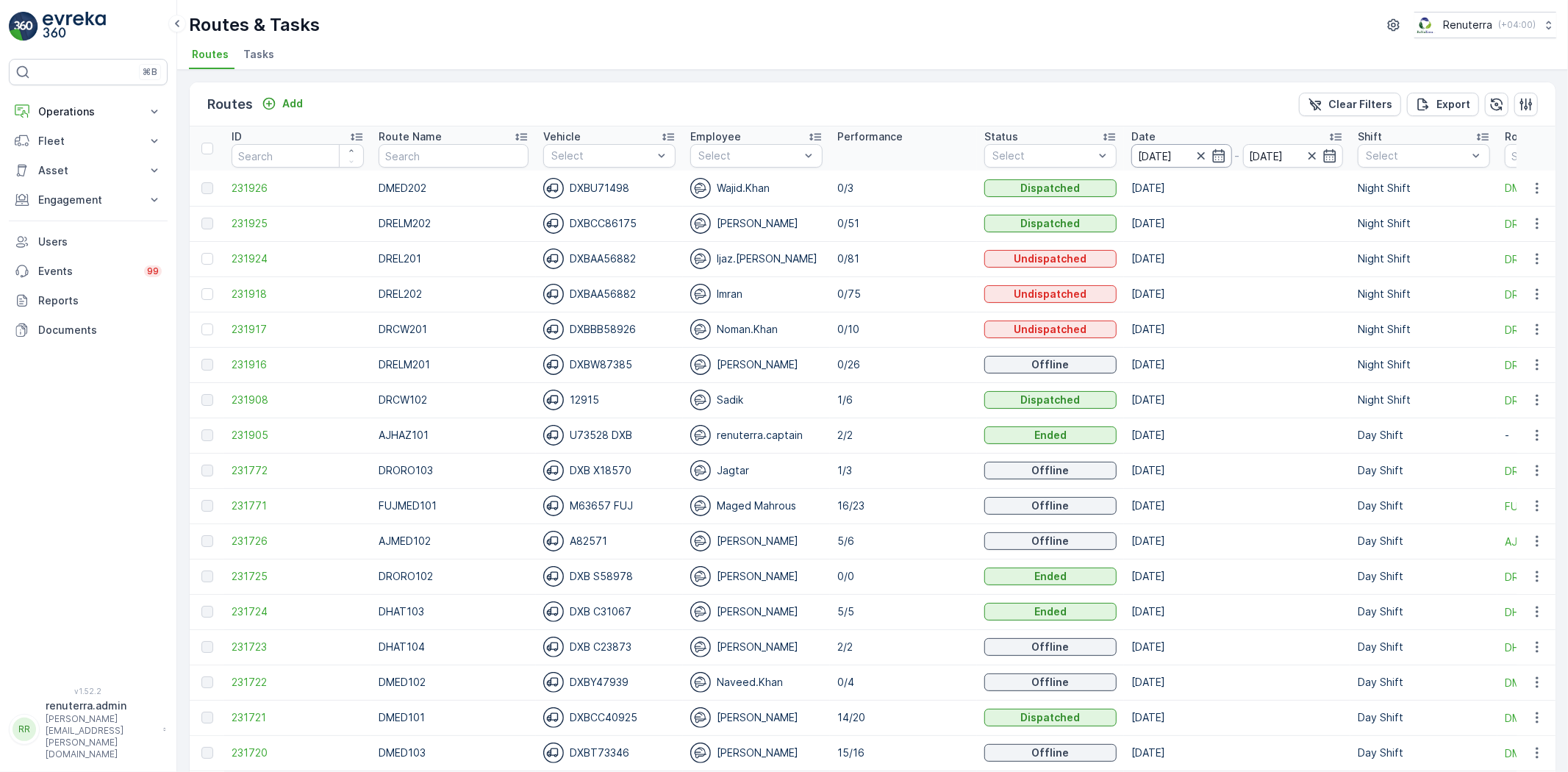
click at [1154, 152] on input "13.10.2025" at bounding box center [1181, 156] width 101 height 24
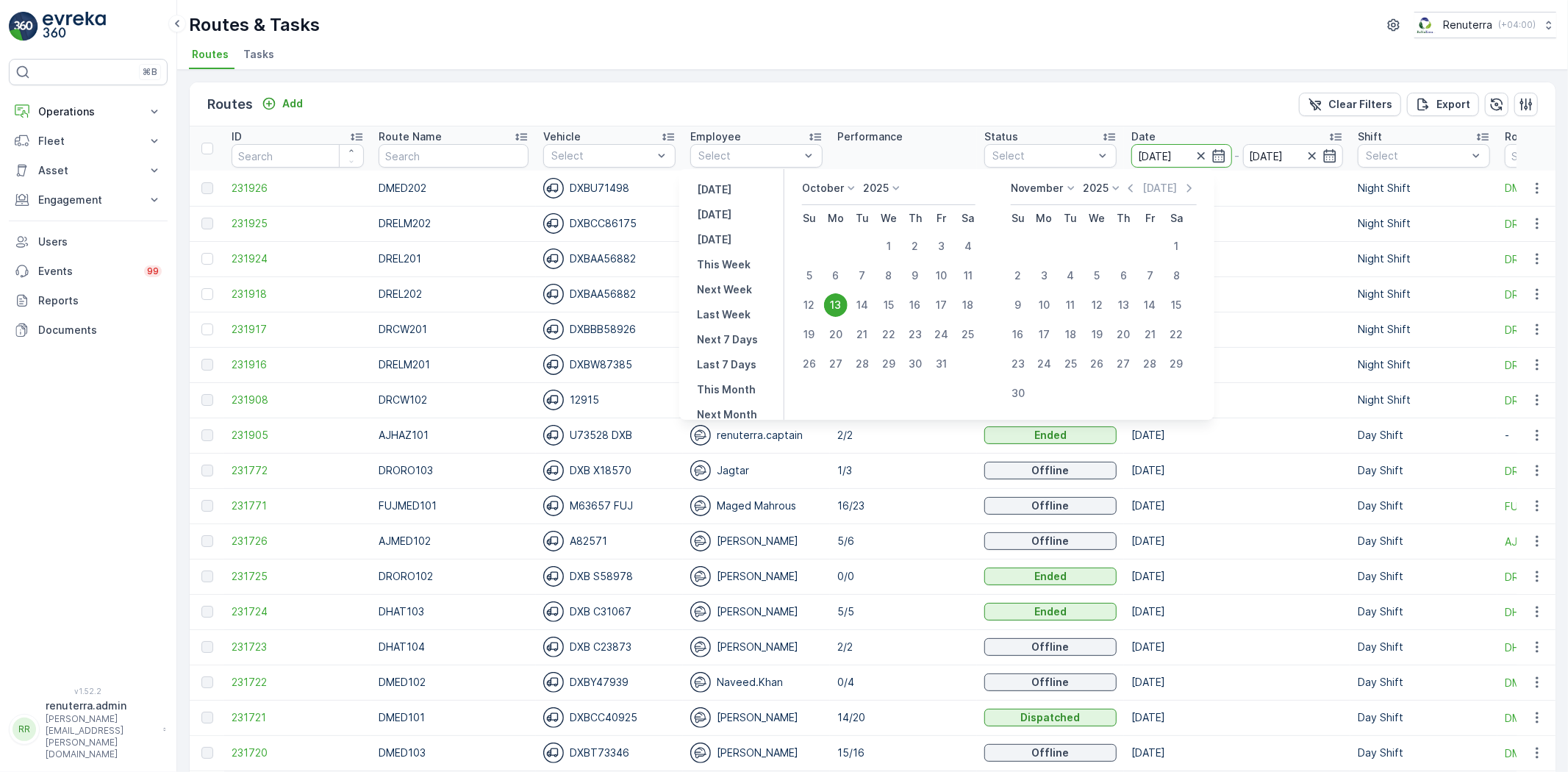
click at [847, 298] on div "13" at bounding box center [835, 304] width 24 height 24
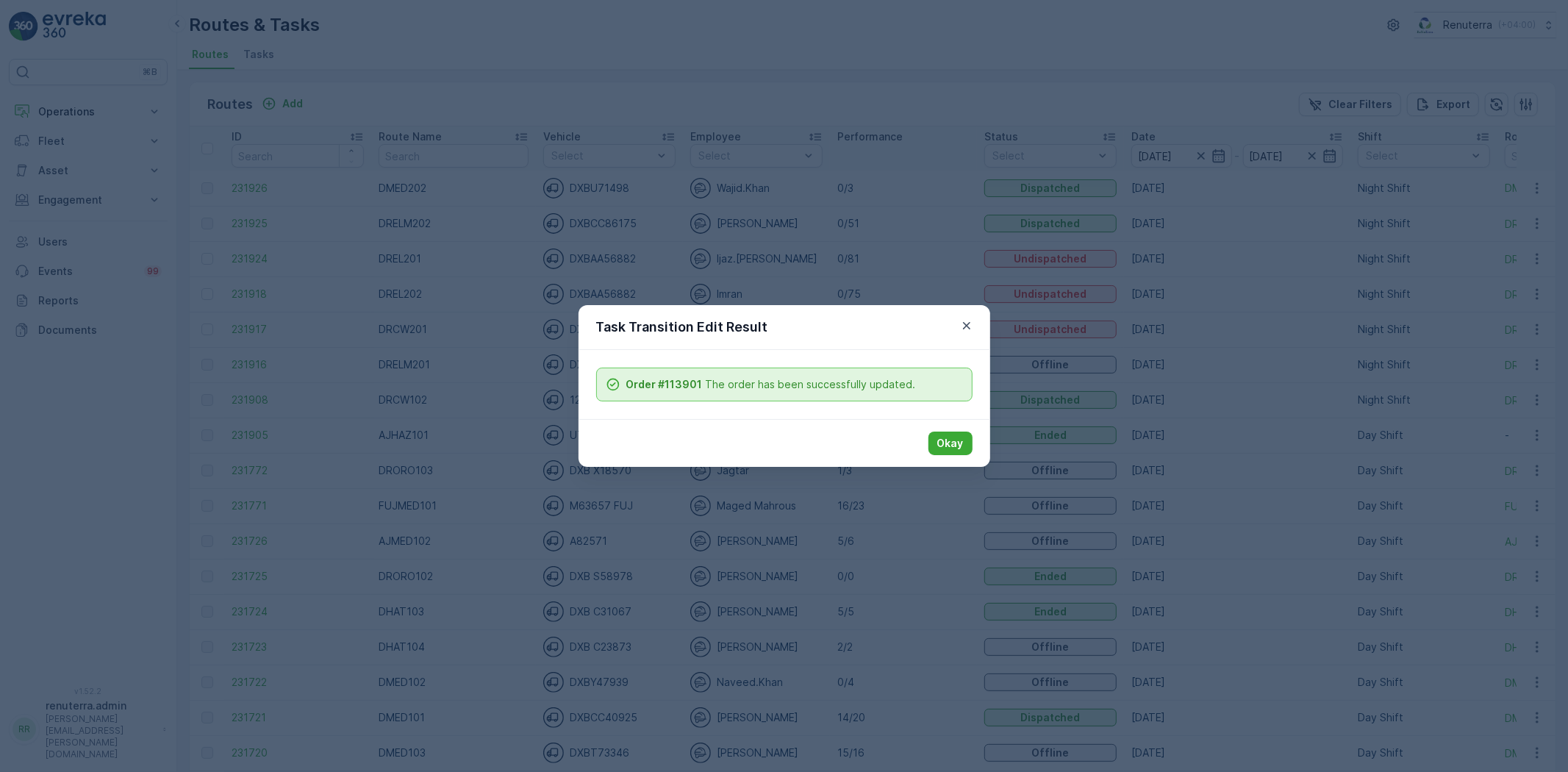
drag, startPoint x: 959, startPoint y: 441, endPoint x: 883, endPoint y: 379, distance: 98.1
click at [958, 441] on p "Okay" at bounding box center [950, 443] width 26 height 15
click at [964, 437] on p "Okay" at bounding box center [950, 443] width 26 height 15
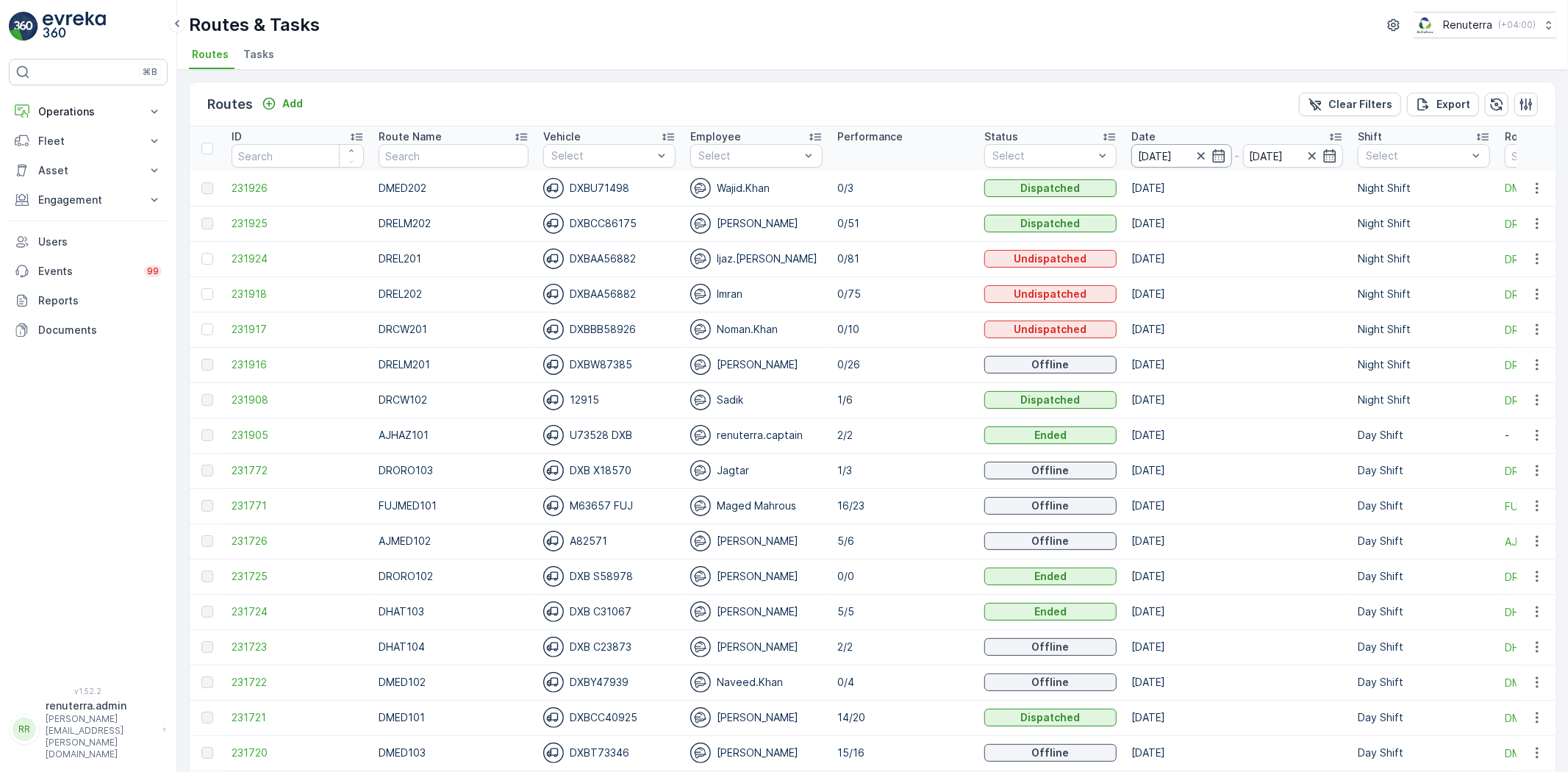
click at [1131, 159] on input "13.10.2025" at bounding box center [1181, 156] width 101 height 24
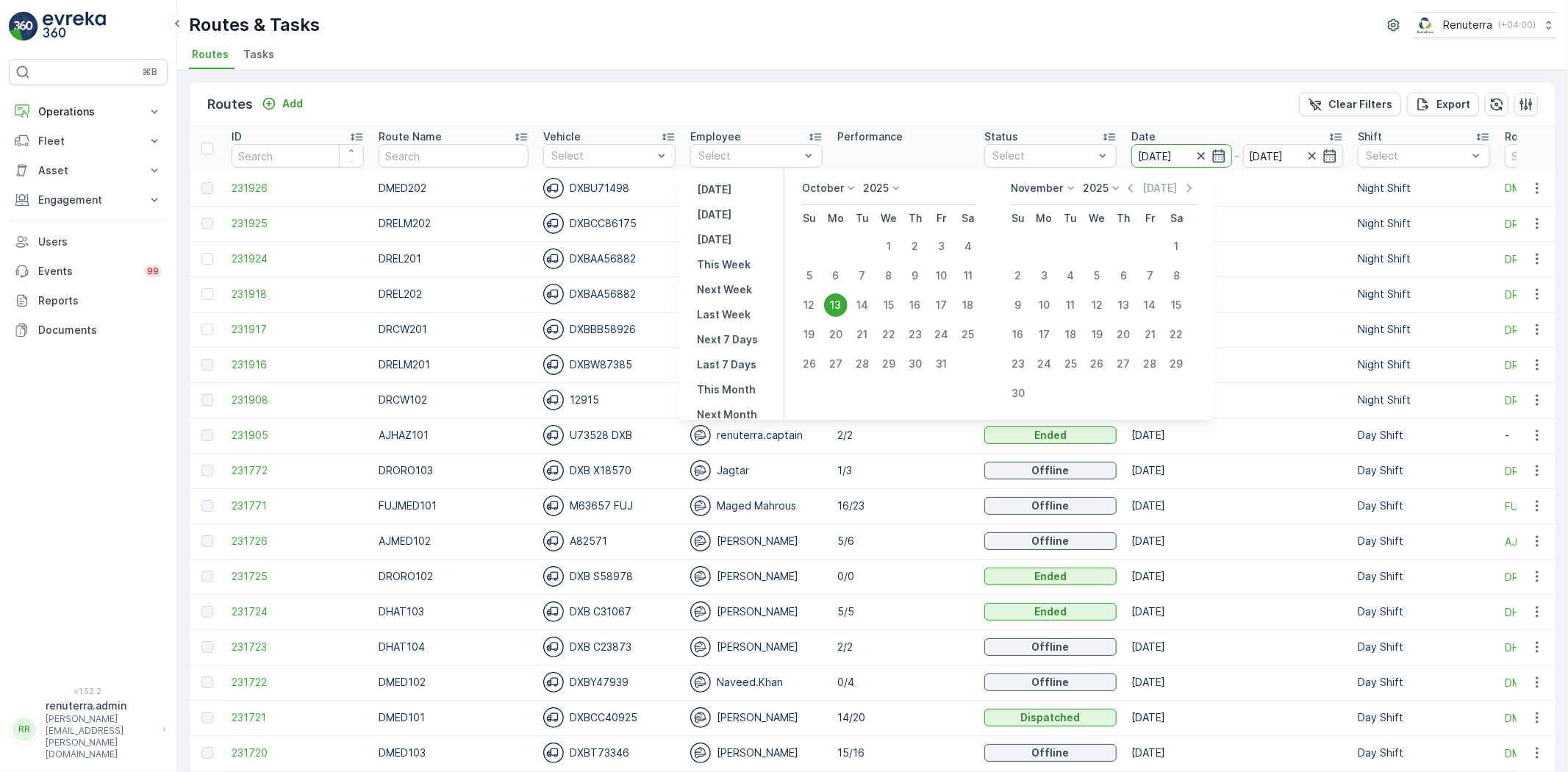
click at [823, 295] on td "12" at bounding box center [810, 304] width 26 height 29
click at [821, 302] on div "12" at bounding box center [809, 304] width 24 height 24
type input "12.10.2025"
click at [821, 302] on div "12" at bounding box center [809, 304] width 24 height 24
type input "12.10.2025"
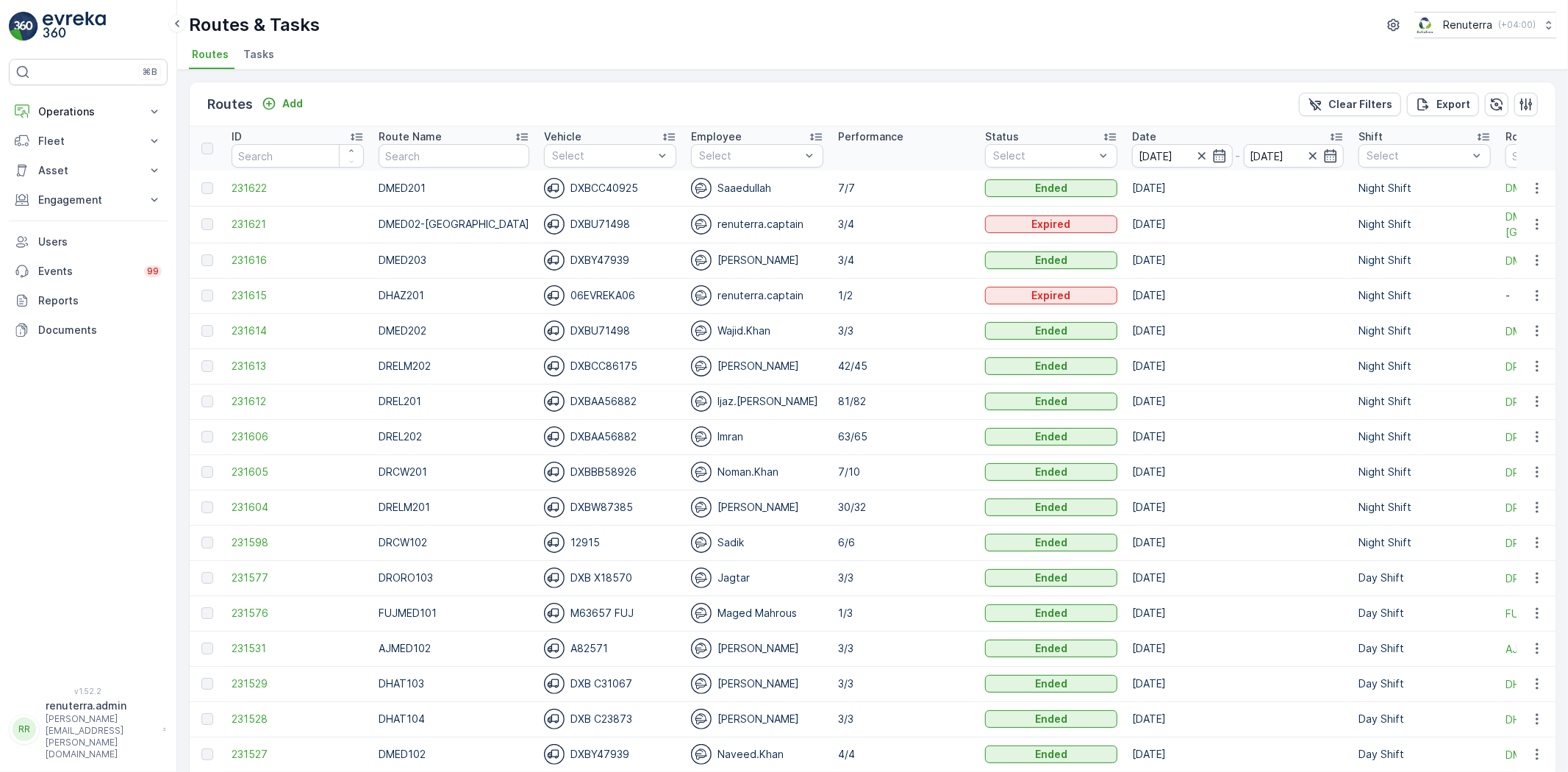
click at [271, 282] on td "231615" at bounding box center [298, 295] width 147 height 35
click at [275, 295] on span "231615" at bounding box center [298, 296] width 132 height 15
click at [244, 504] on span "231604" at bounding box center [298, 507] width 132 height 15
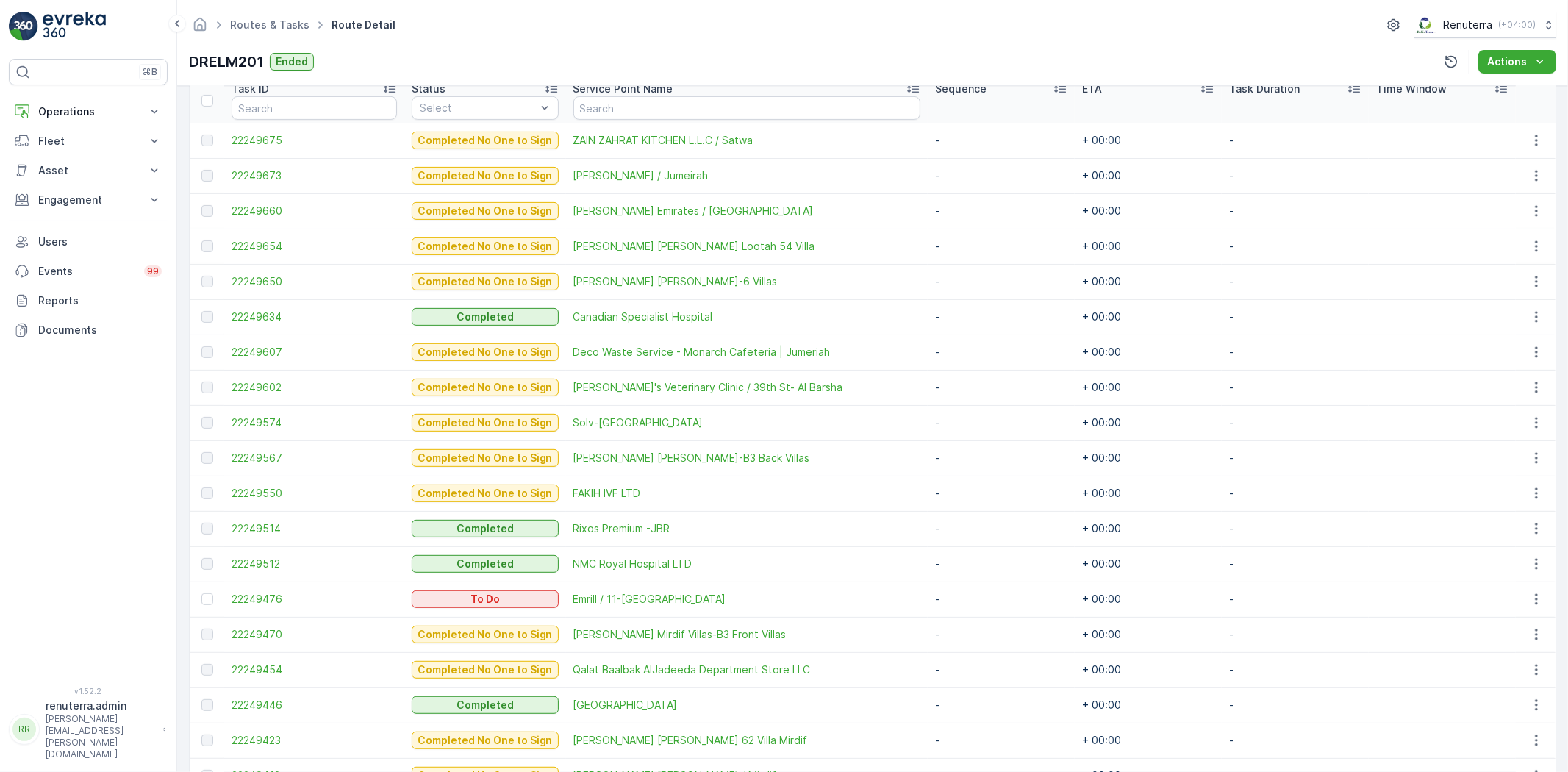
scroll to position [816, 0]
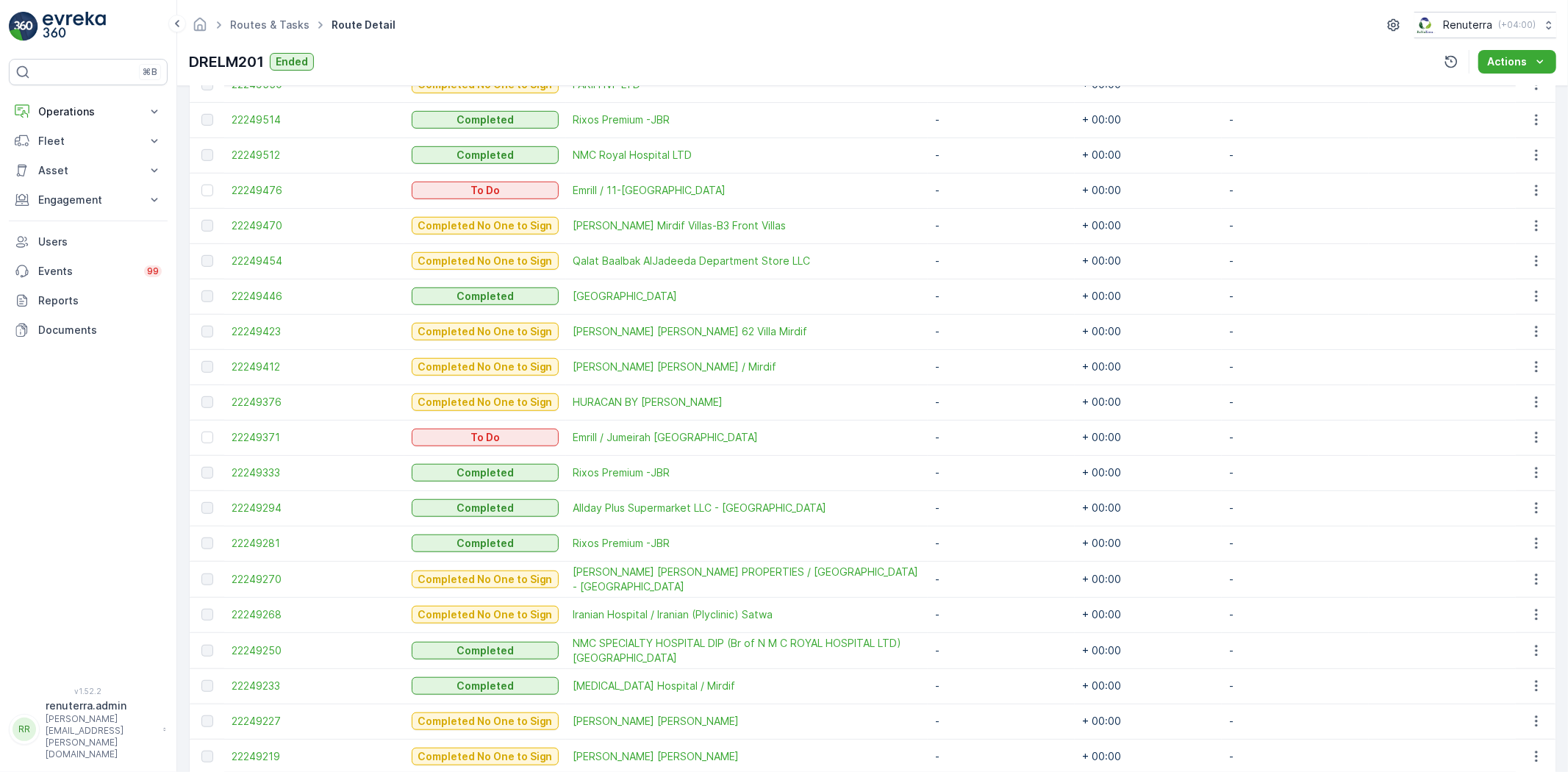
click at [208, 192] on div at bounding box center [207, 190] width 11 height 11
click at [202, 185] on input "checkbox" at bounding box center [202, 185] width 0 height 0
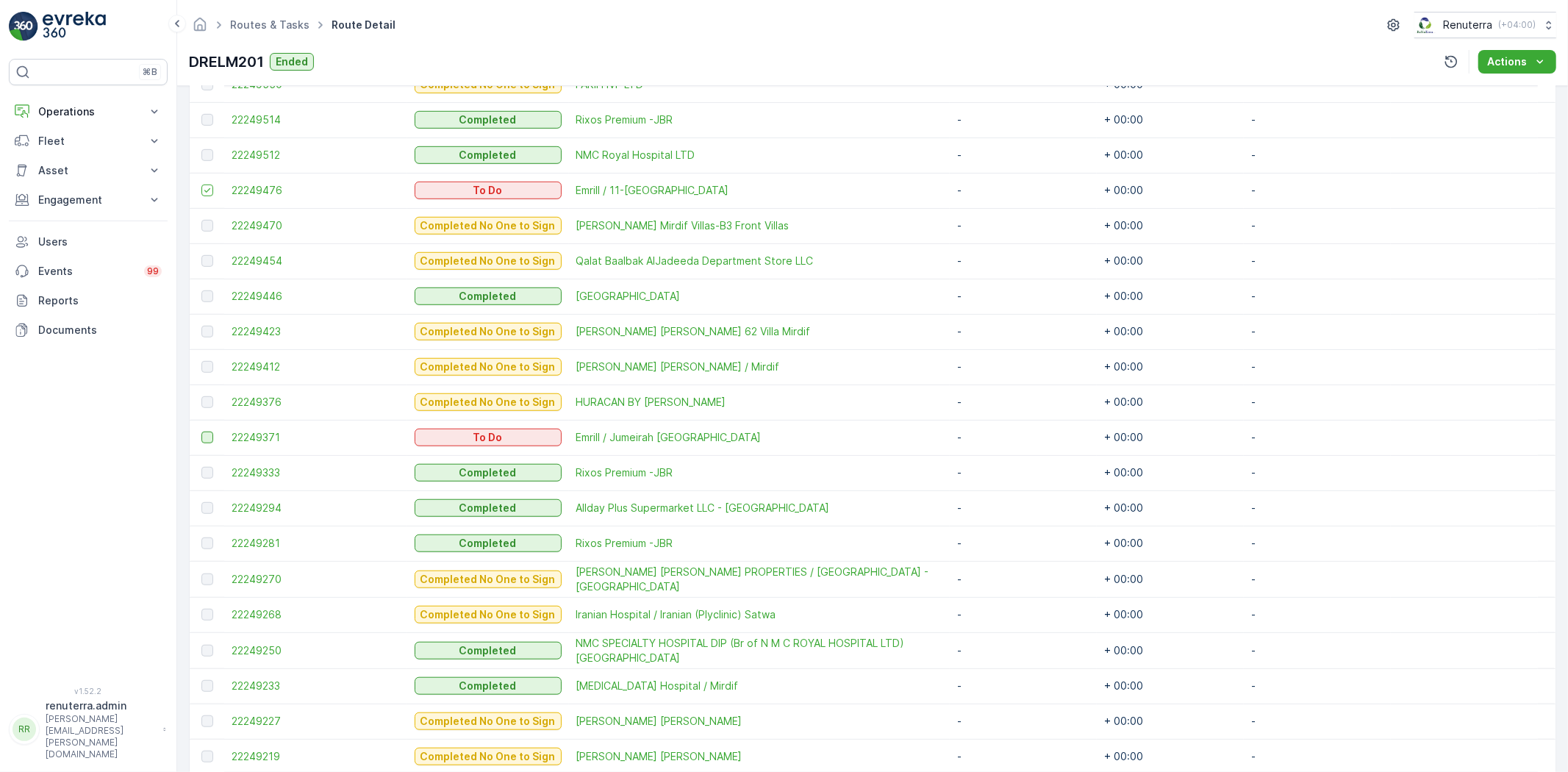
click at [207, 438] on div at bounding box center [207, 437] width 11 height 11
click at [202, 432] on input "checkbox" at bounding box center [202, 432] width 0 height 0
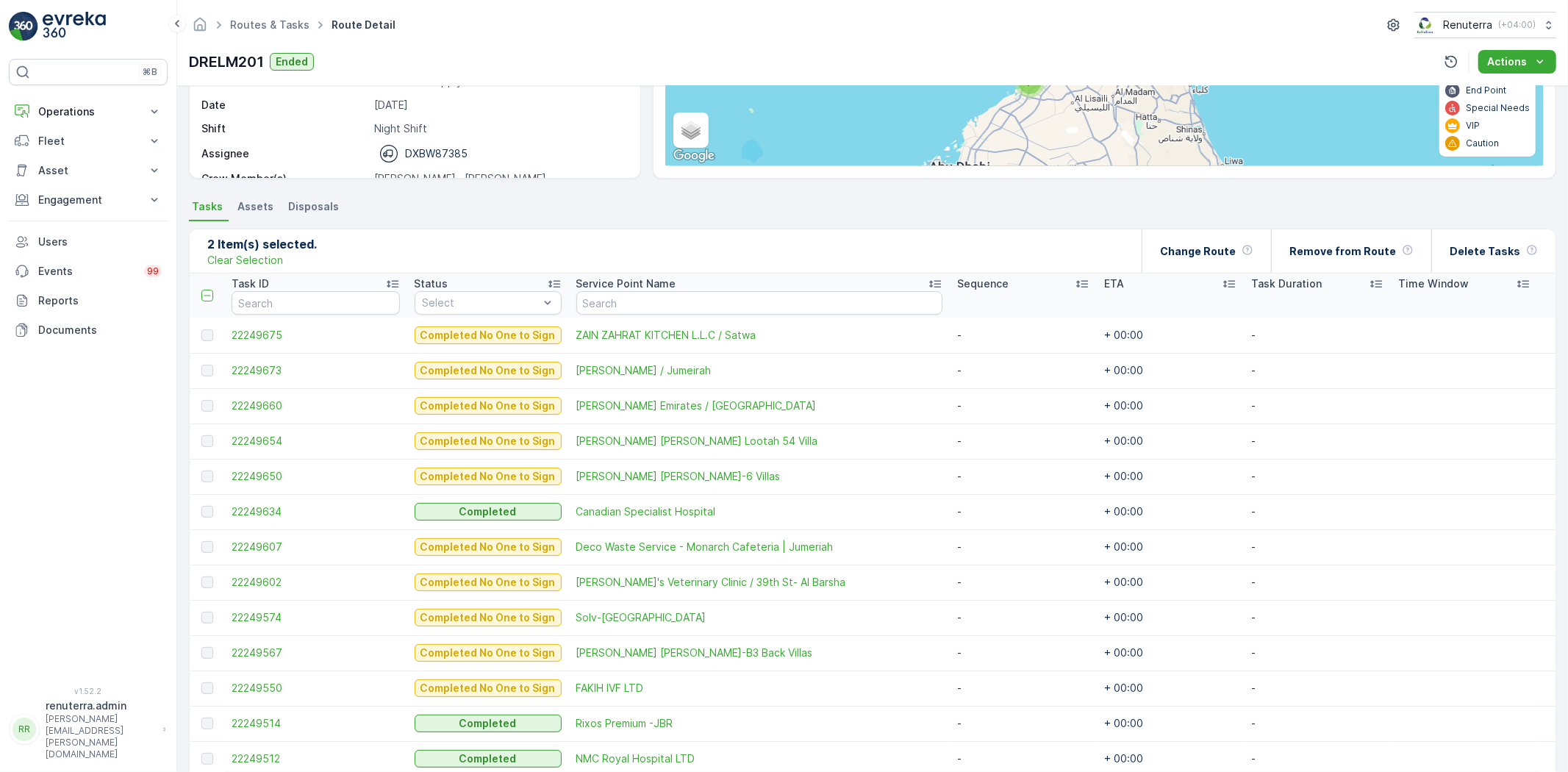
scroll to position [134, 0]
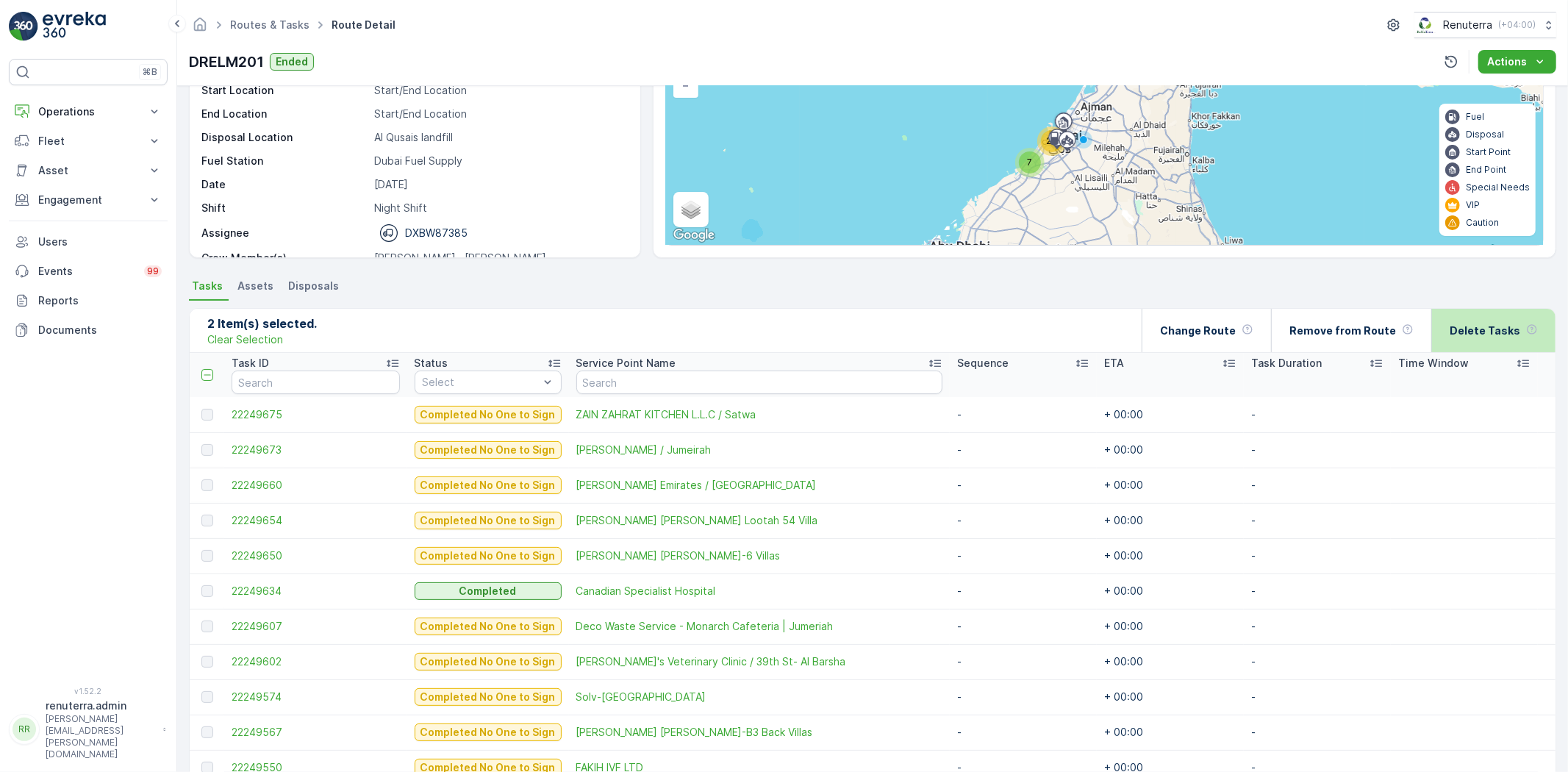
click at [1531, 312] on div "Delete Tasks" at bounding box center [1494, 331] width 89 height 43
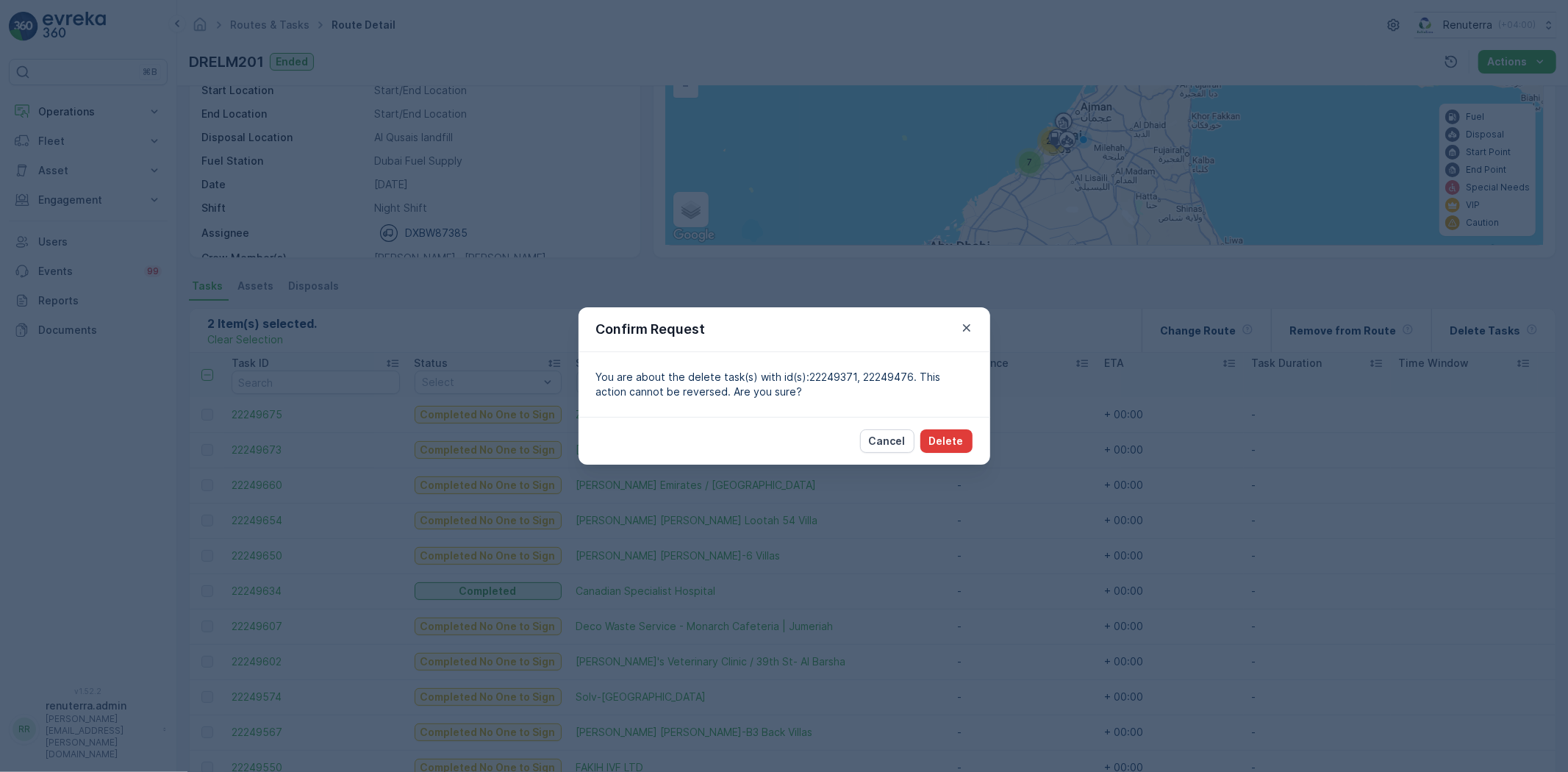
click at [966, 435] on button "Delete" at bounding box center [946, 440] width 52 height 24
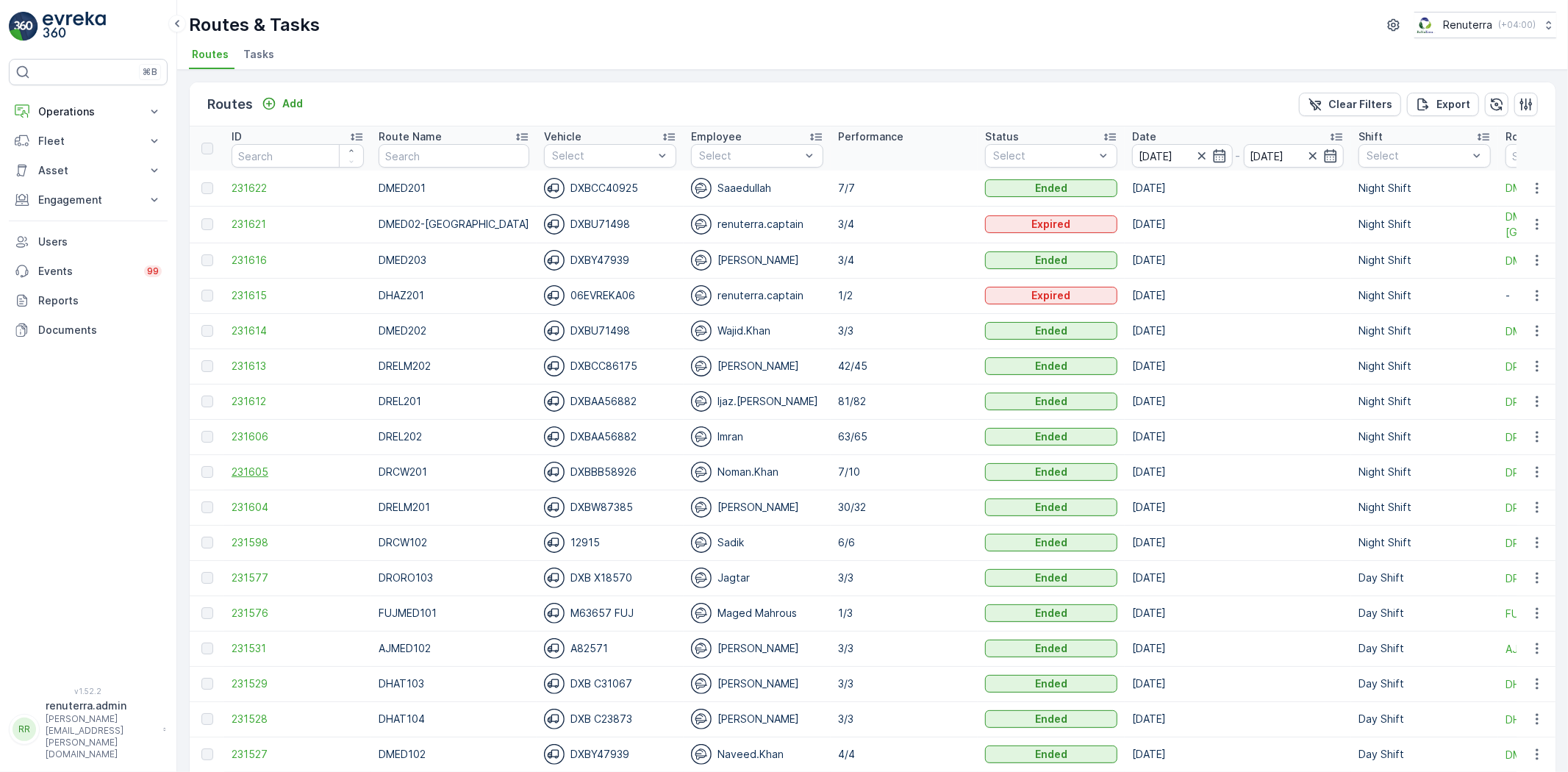
click at [268, 466] on span "231605" at bounding box center [298, 472] width 132 height 15
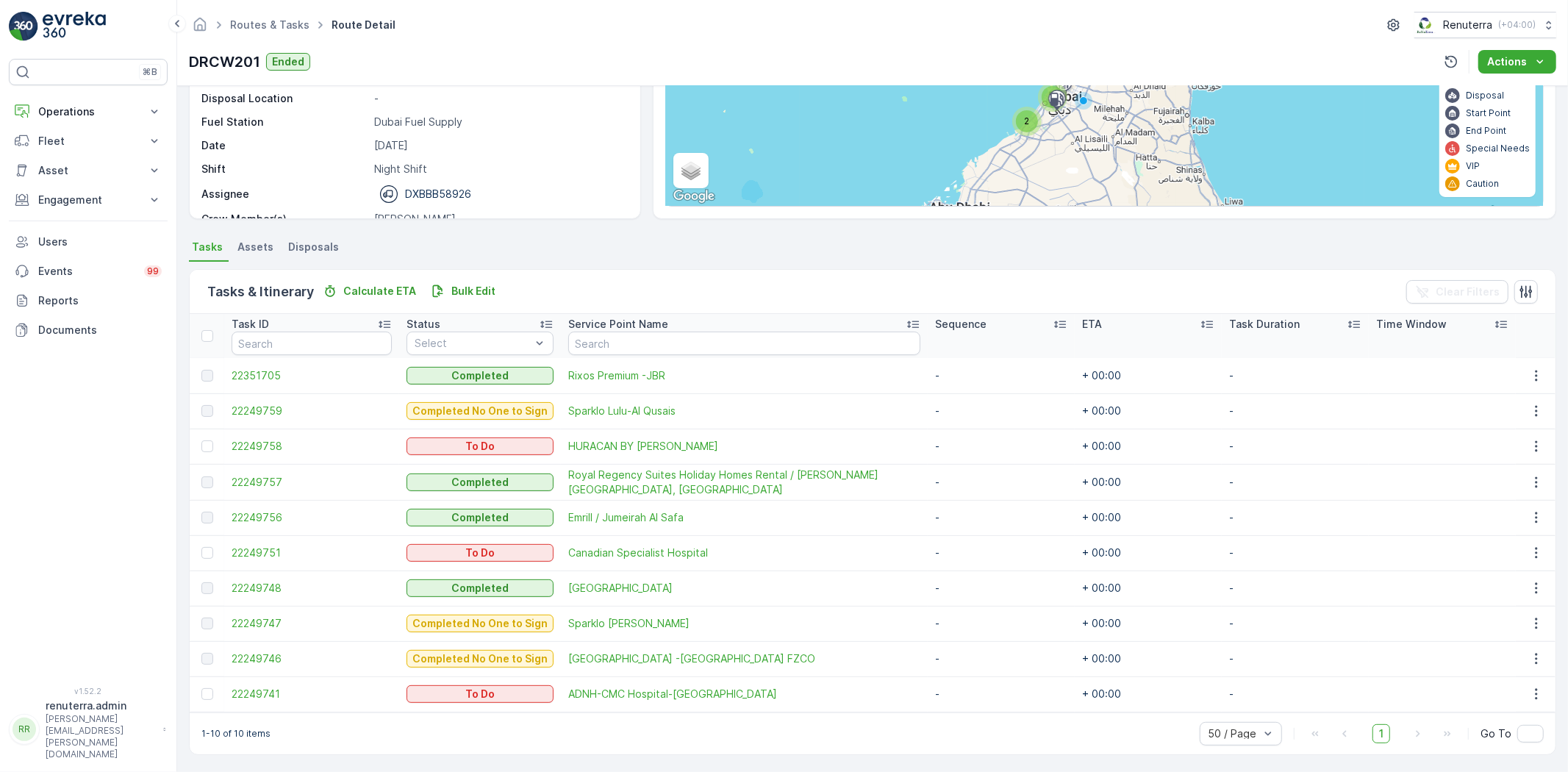
scroll to position [173, 0]
click at [212, 435] on td at bounding box center [206, 445] width 35 height 35
click at [207, 436] on td at bounding box center [206, 445] width 35 height 35
click at [208, 443] on div at bounding box center [207, 445] width 11 height 11
click at [202, 439] on input "checkbox" at bounding box center [202, 439] width 0 height 0
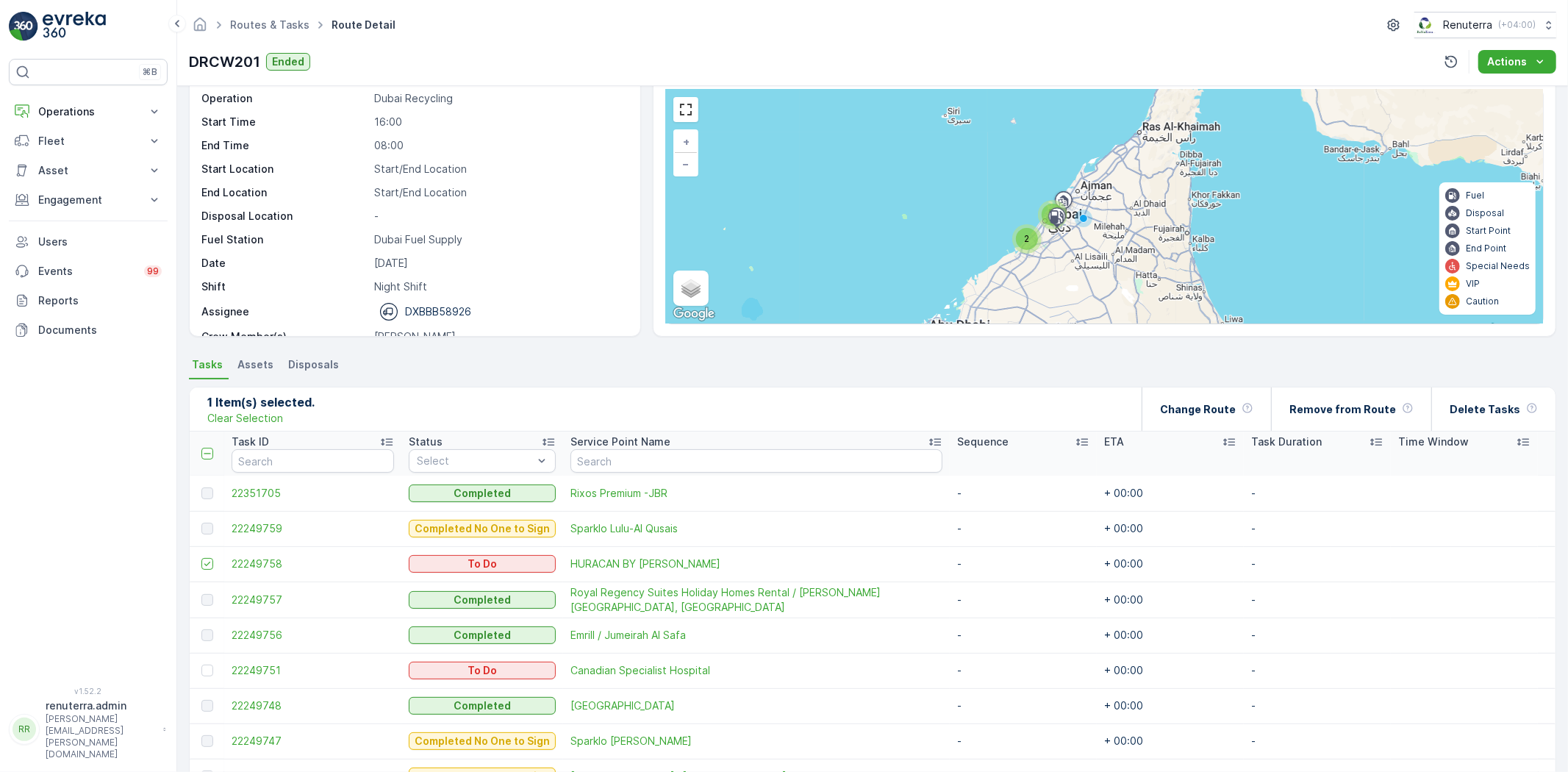
scroll to position [10, 0]
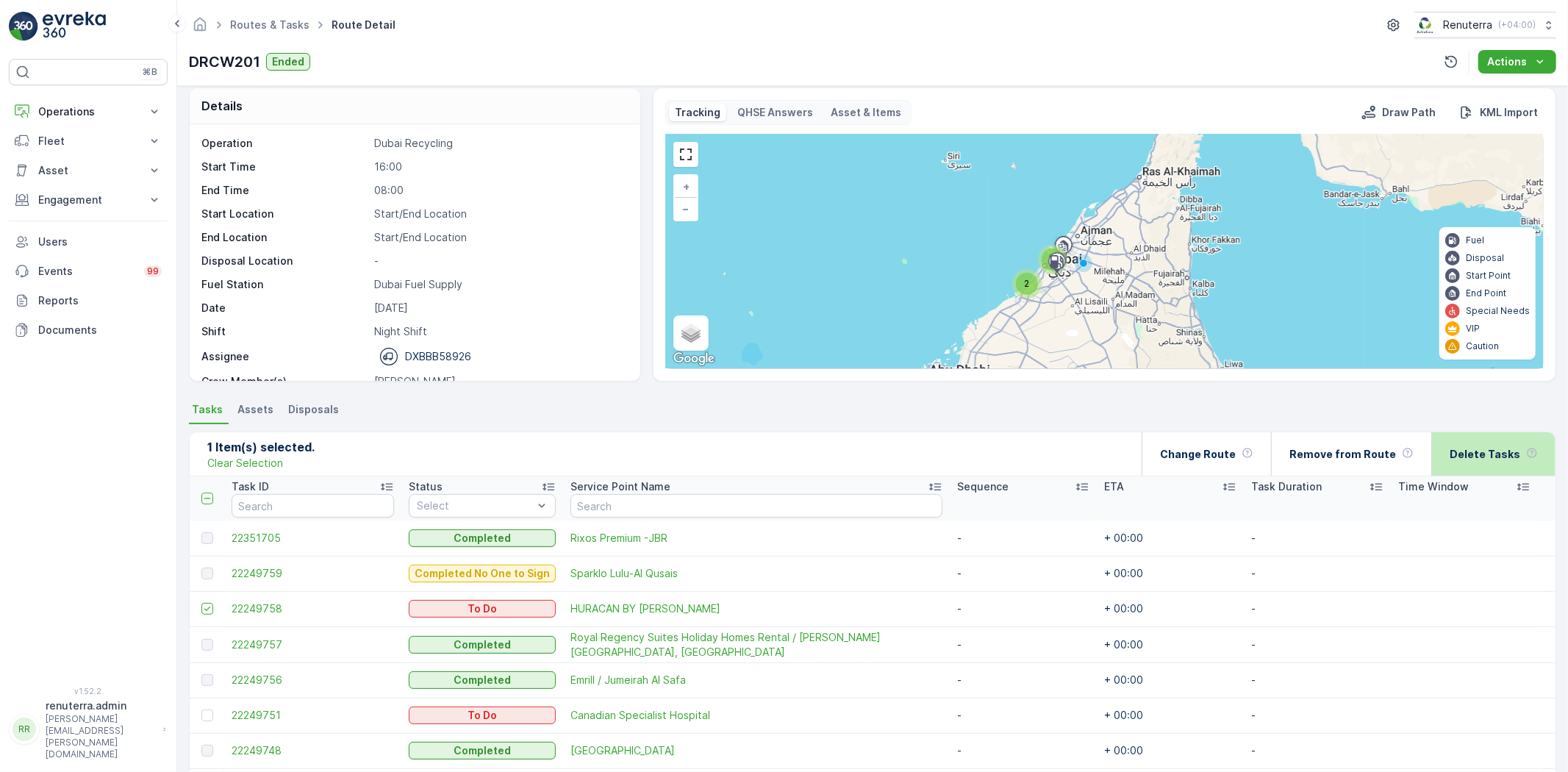
click at [1451, 429] on div "1 Item(s) selected. Clear Selection Change Route Remove from Route Delete Tasks…" at bounding box center [872, 674] width 1367 height 501
click at [1483, 452] on p "Delete Tasks" at bounding box center [1485, 454] width 71 height 15
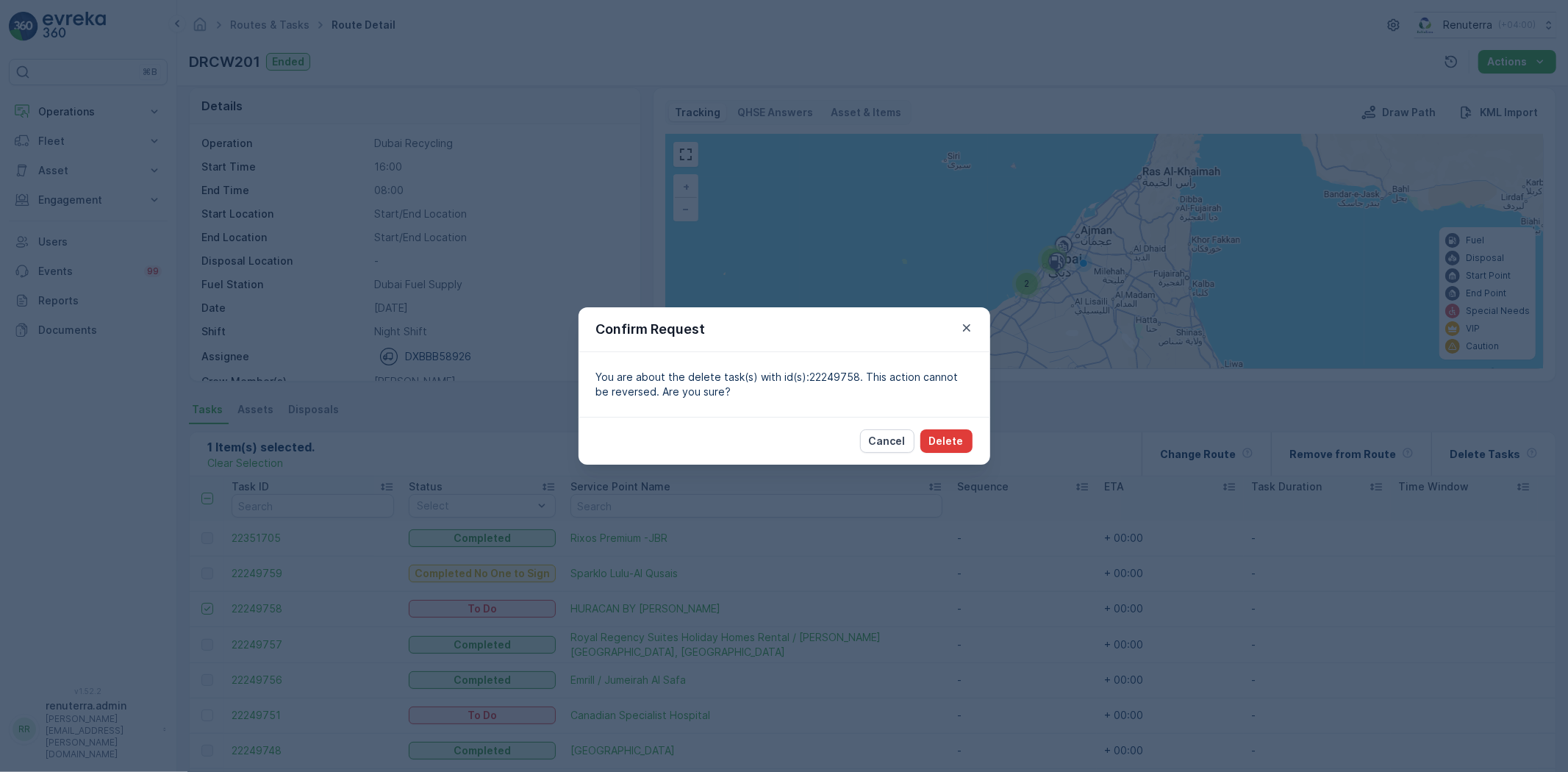
click at [972, 439] on button "Delete" at bounding box center [946, 440] width 52 height 24
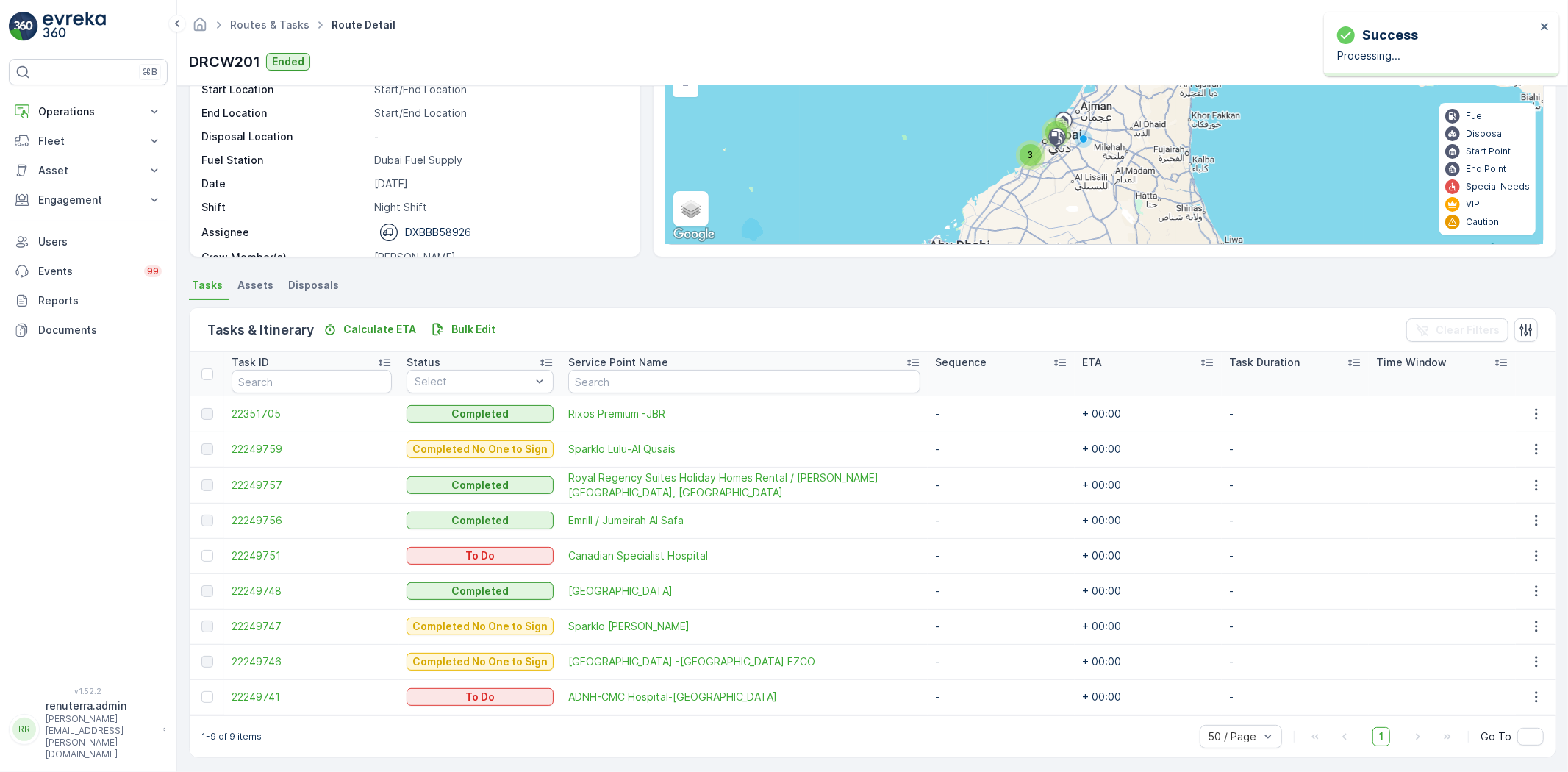
scroll to position [139, 0]
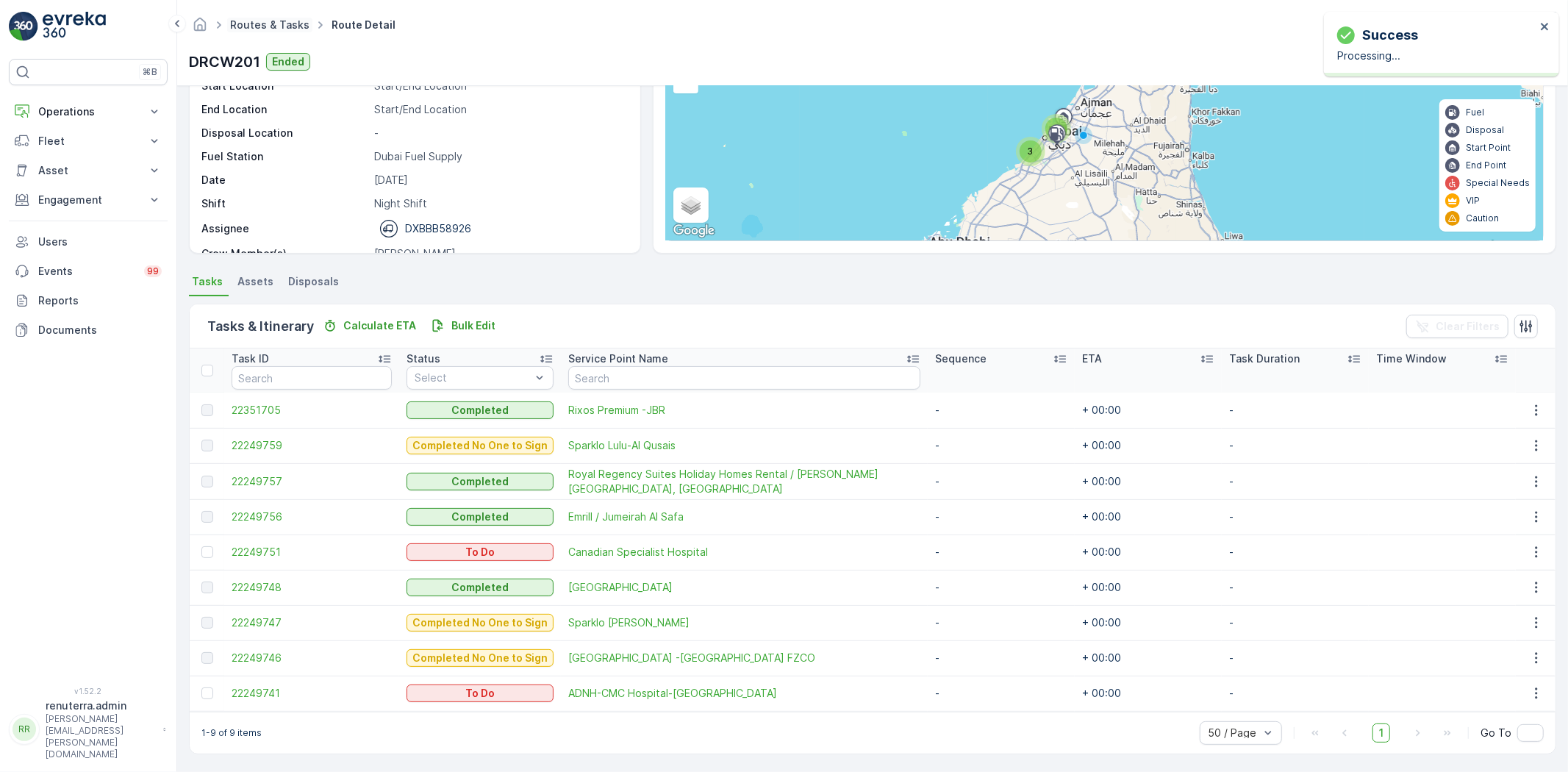
click at [277, 23] on link "Routes & Tasks" at bounding box center [270, 24] width 79 height 12
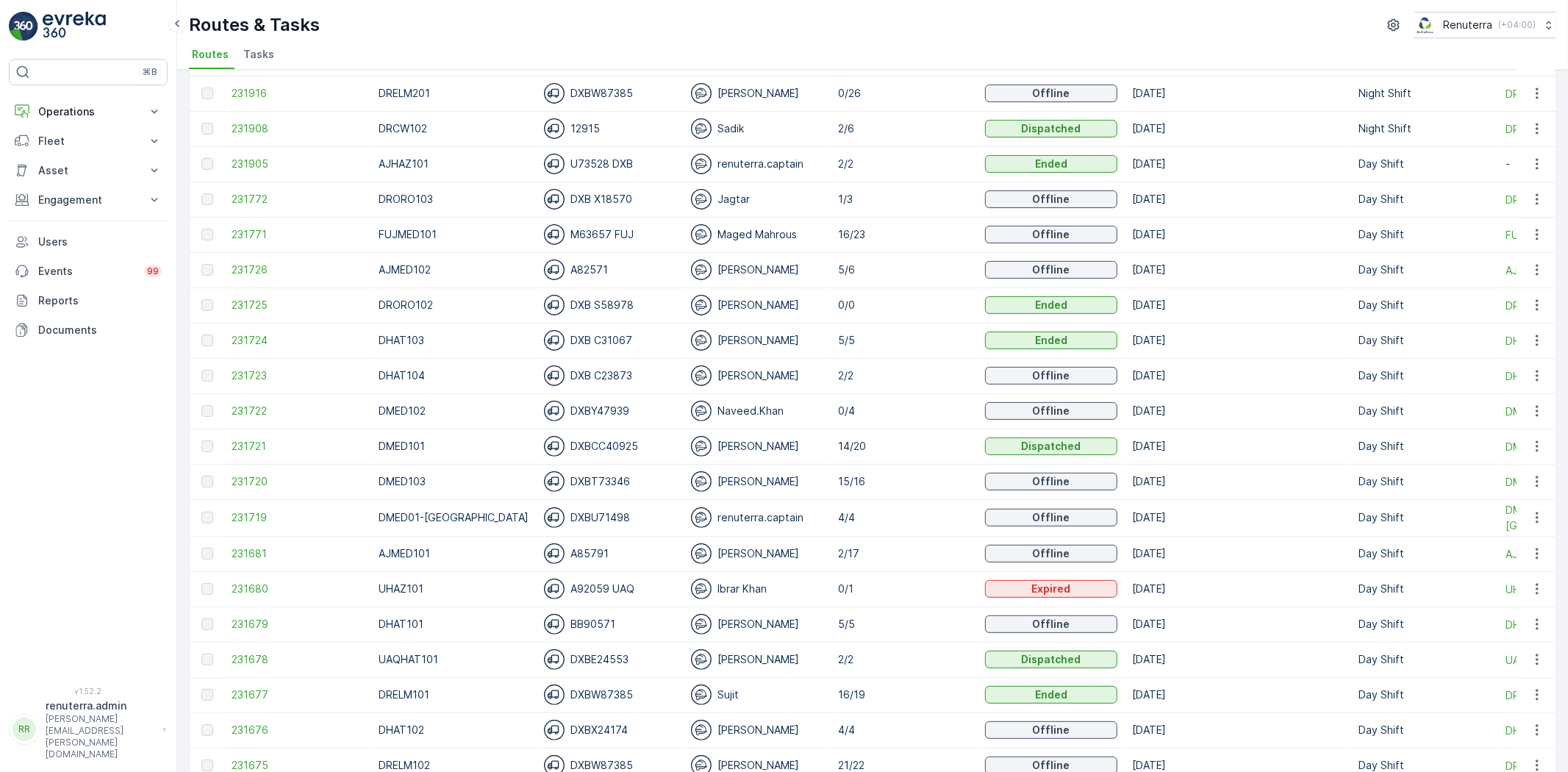
scroll to position [326, 0]
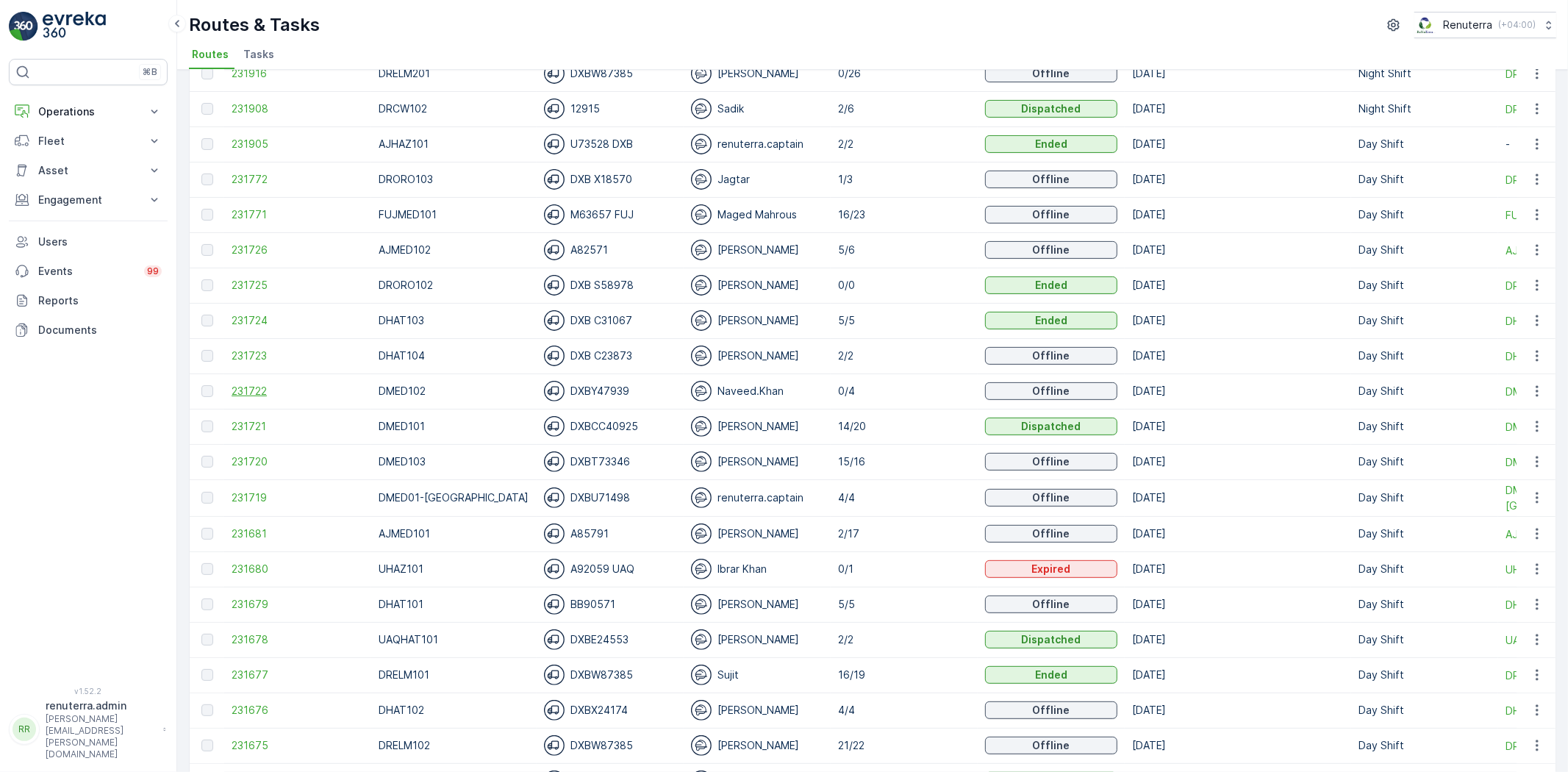
click at [270, 386] on span "231722" at bounding box center [298, 391] width 132 height 15
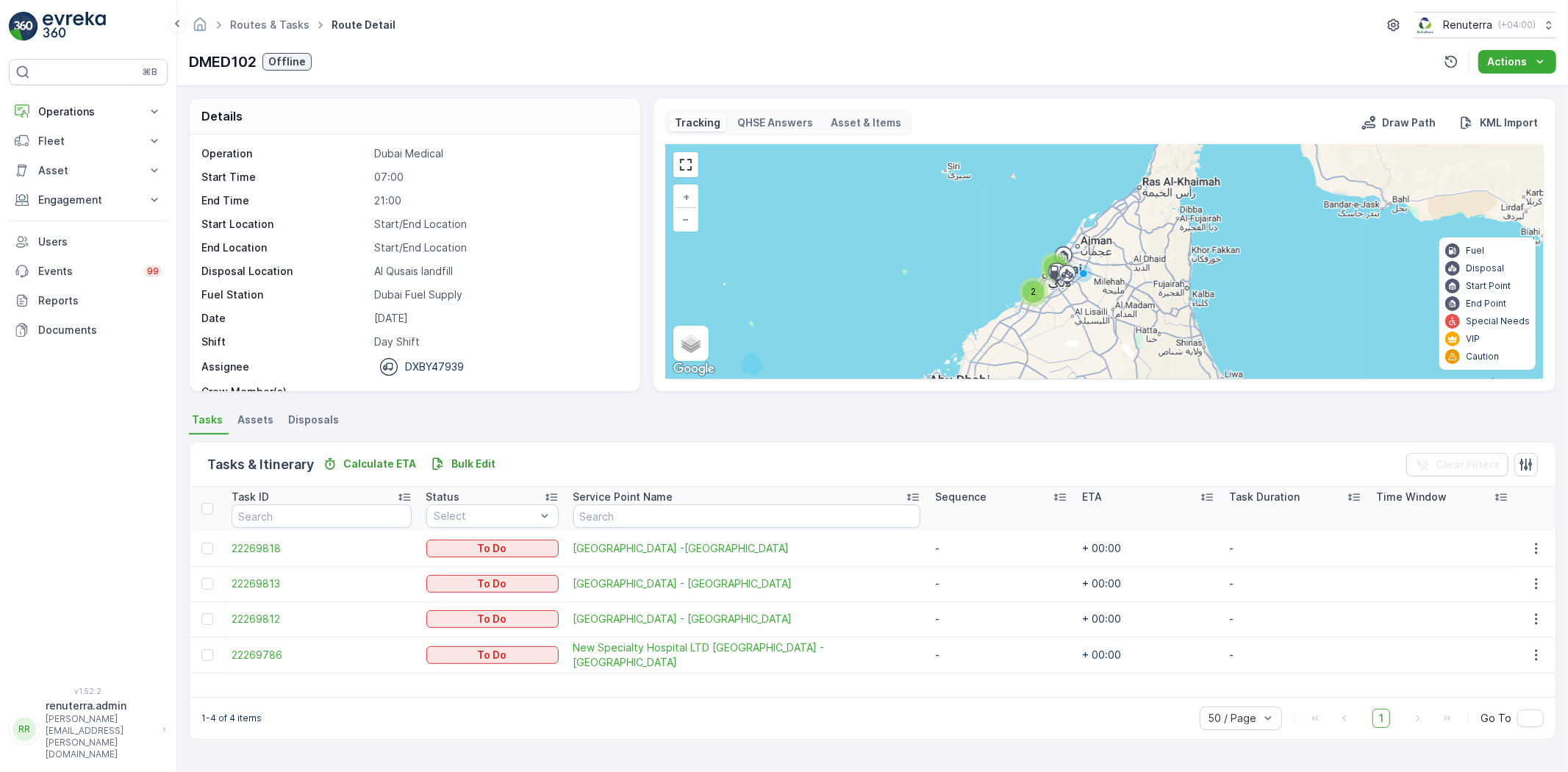
click at [275, 8] on div "Routes & Tasks Route Detail Renuterra ( +04:00 ) DMED102 Offline Actions" at bounding box center [872, 42] width 1391 height 86
click at [284, 22] on link "Routes & Tasks" at bounding box center [270, 24] width 79 height 12
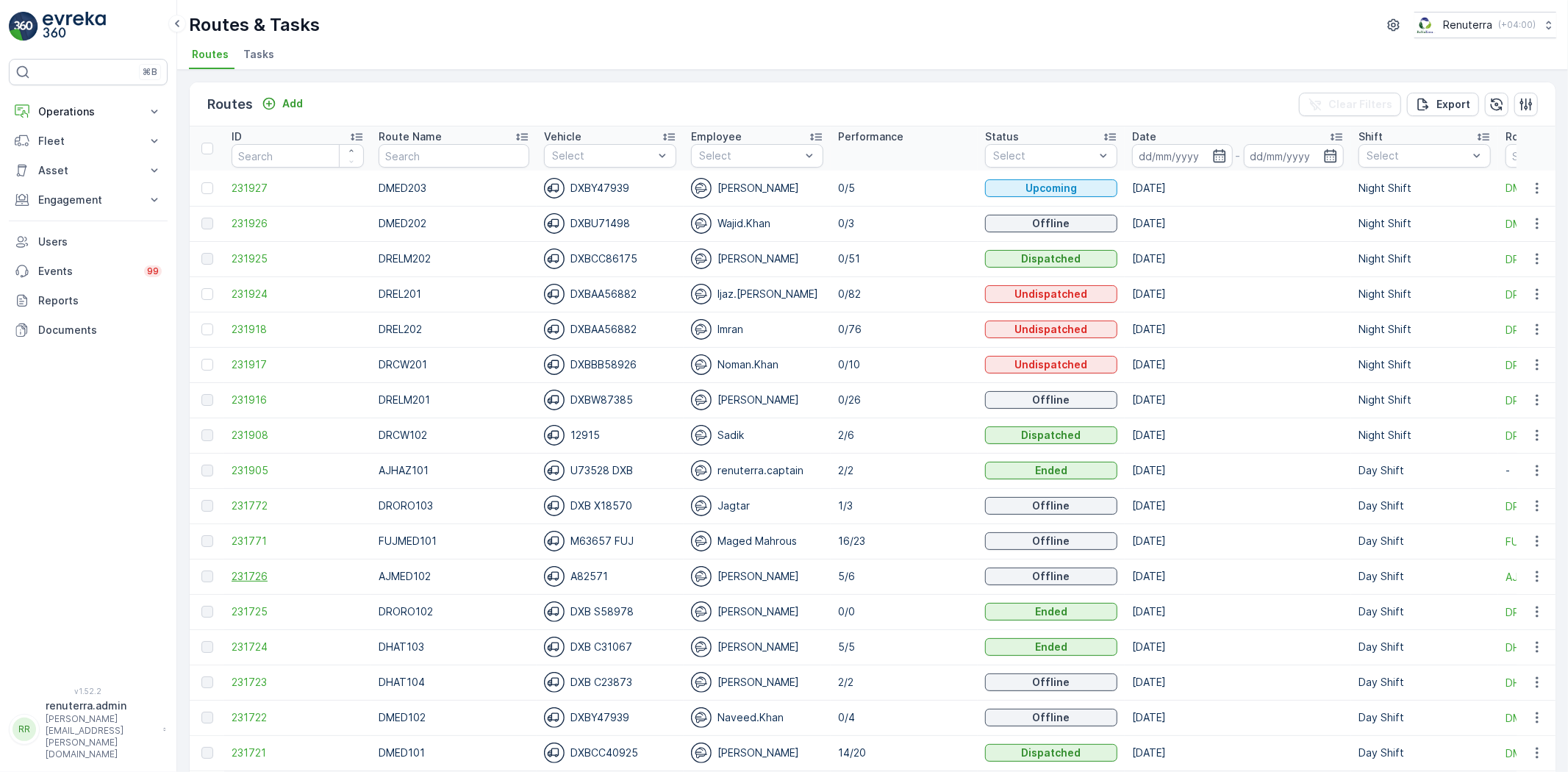
click at [252, 579] on span "231726" at bounding box center [298, 577] width 132 height 15
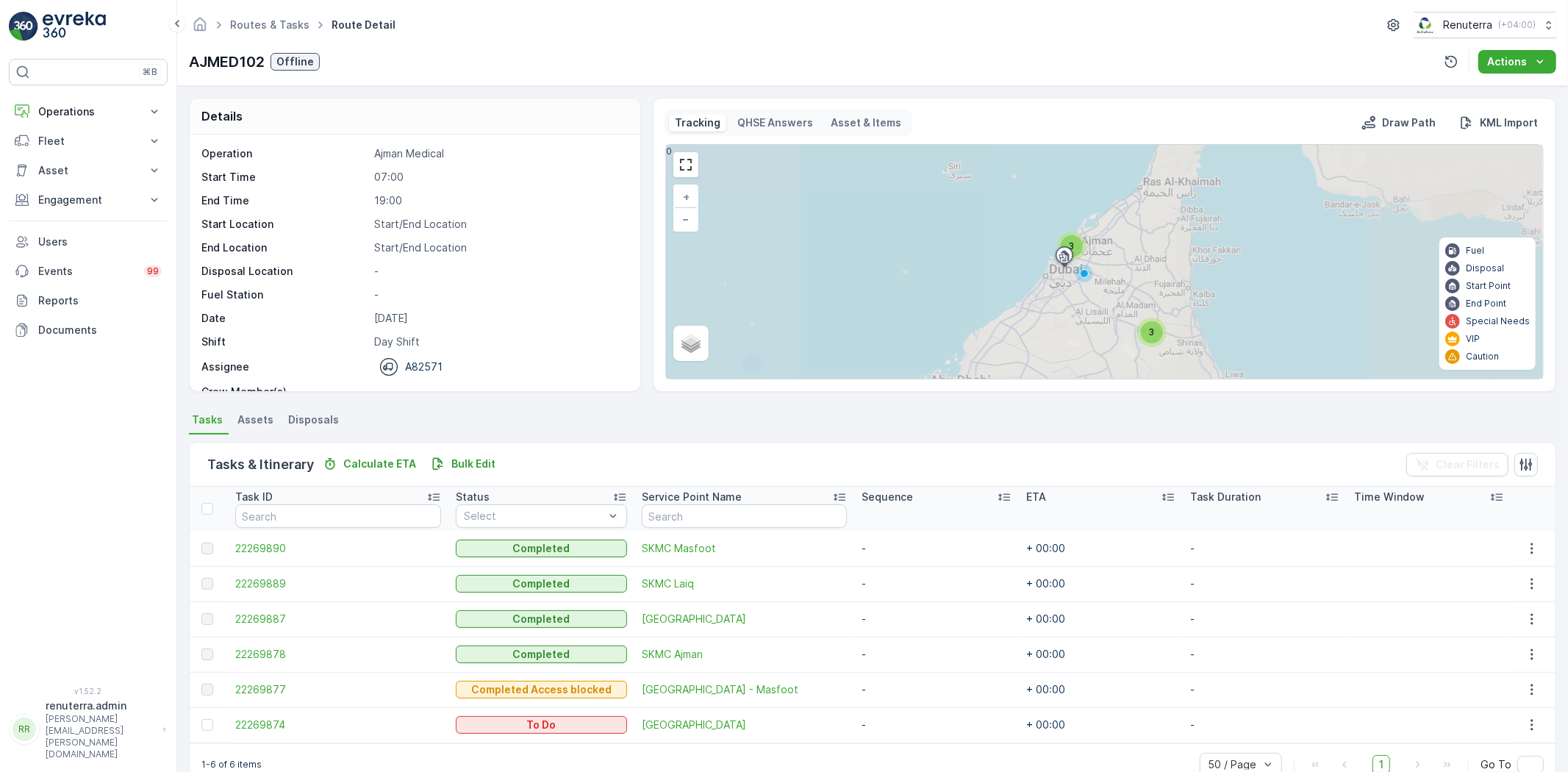
scroll to position [32, 0]
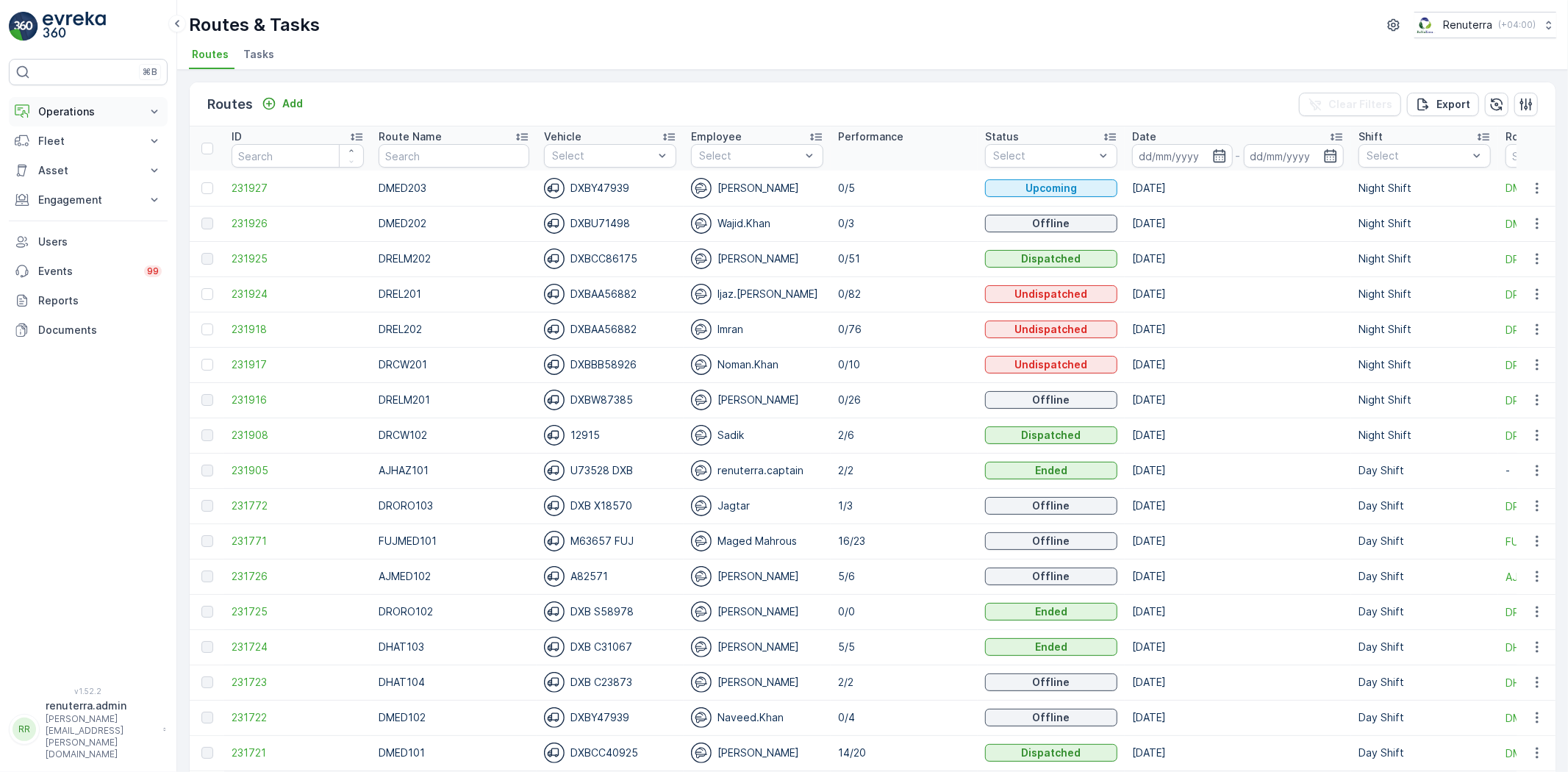
click at [82, 107] on p "Operations" at bounding box center [89, 112] width 100 height 15
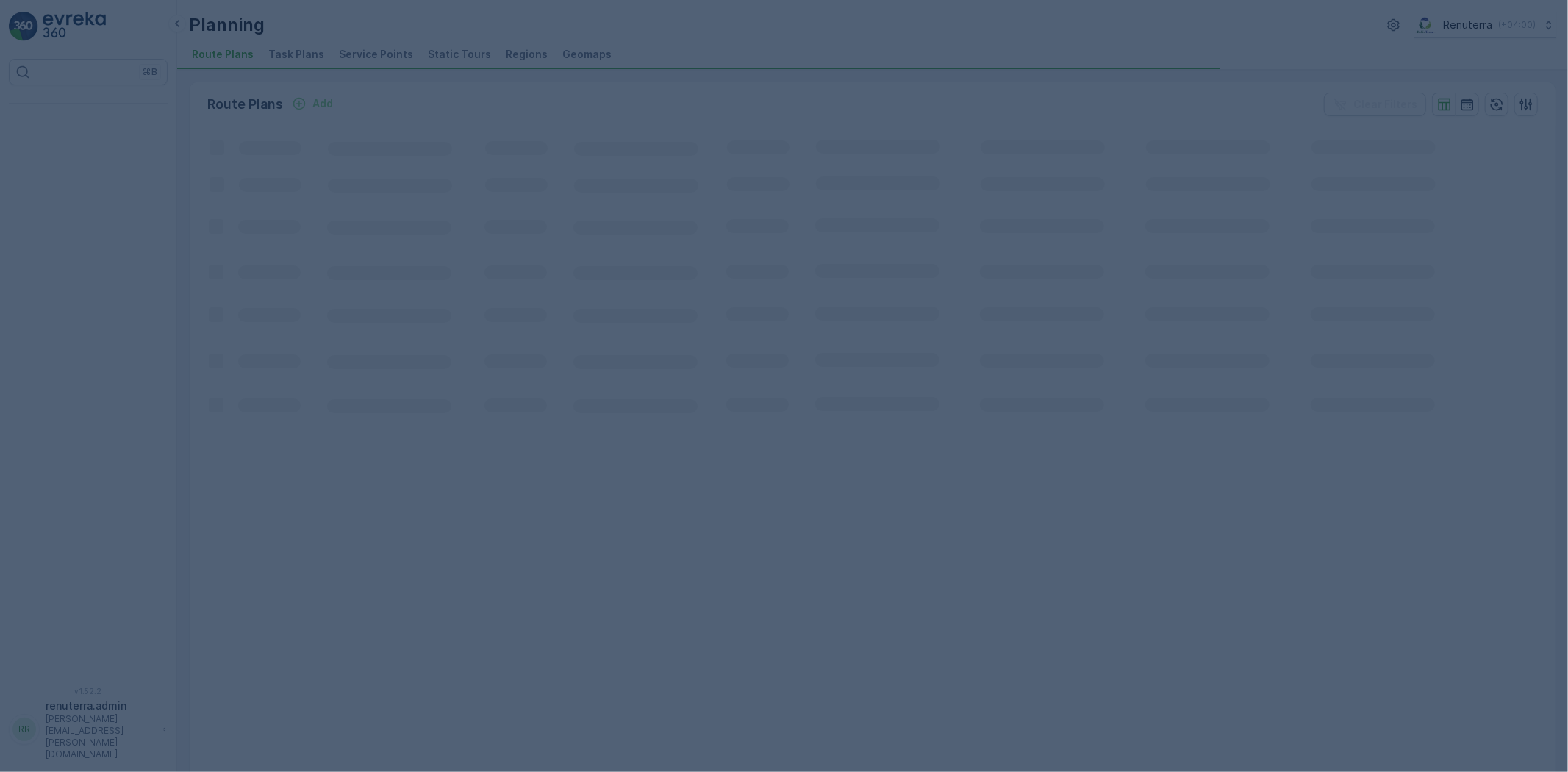
click at [376, 49] on div at bounding box center [784, 386] width 1568 height 772
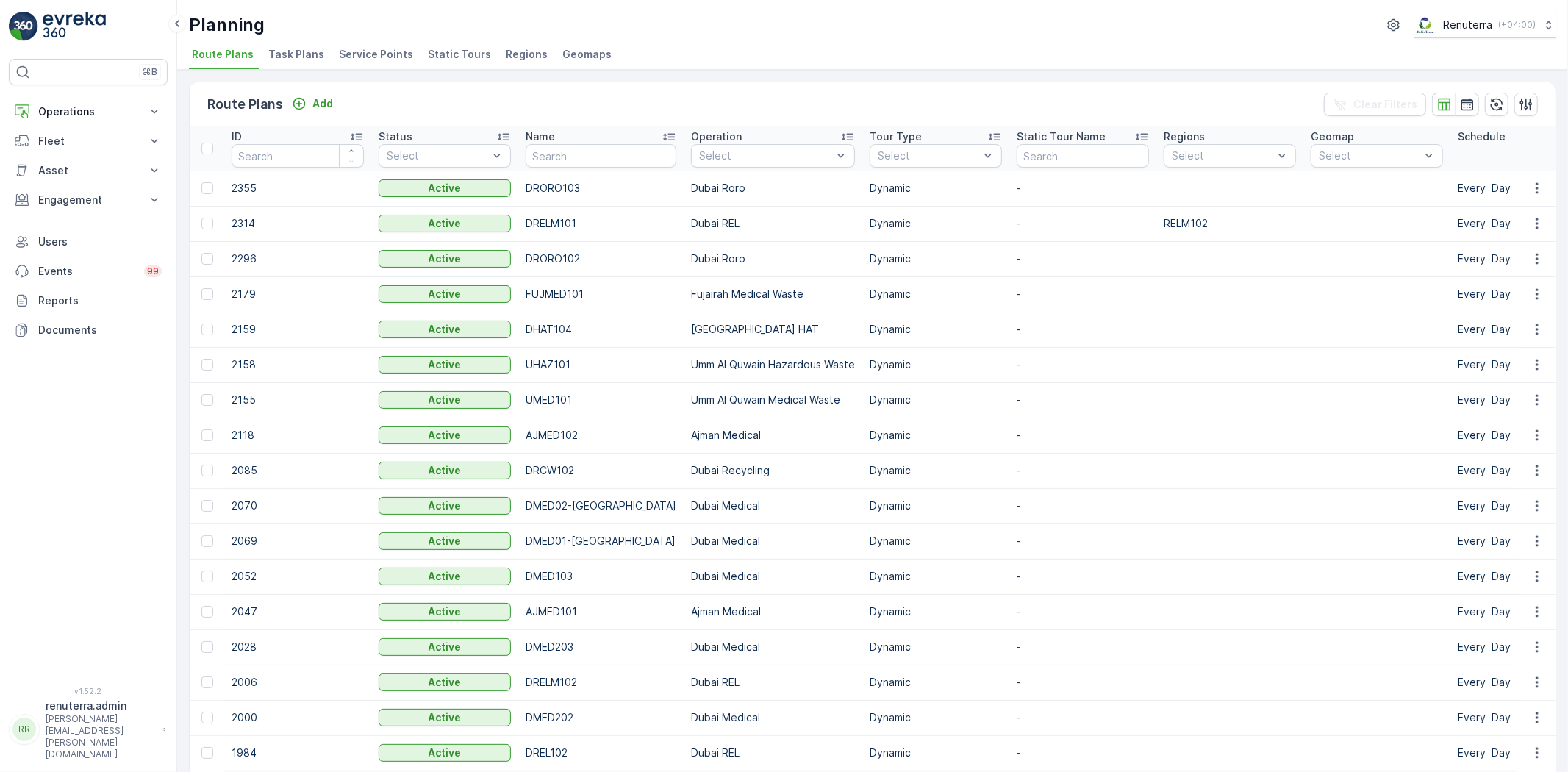
click at [364, 48] on span "Service Points" at bounding box center [375, 55] width 74 height 15
